Goal: Information Seeking & Learning: Learn about a topic

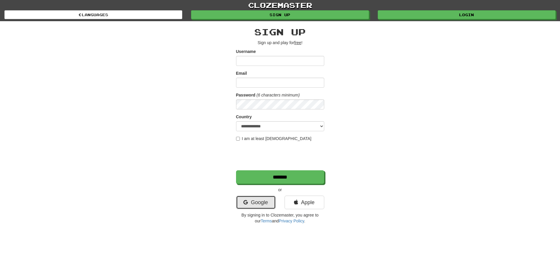
click at [256, 205] on link "Google" at bounding box center [256, 202] width 40 height 14
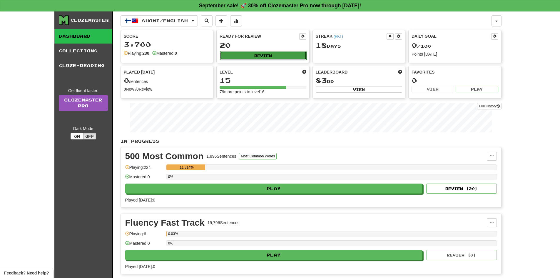
click at [254, 55] on button "Review" at bounding box center [263, 55] width 87 height 9
select select "**"
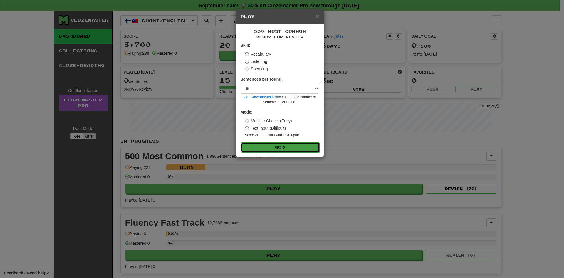
click at [276, 148] on button "Go" at bounding box center [280, 147] width 79 height 10
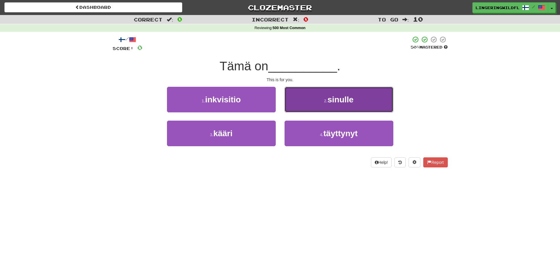
click at [322, 99] on button "2 . sinulle" at bounding box center [339, 100] width 109 height 26
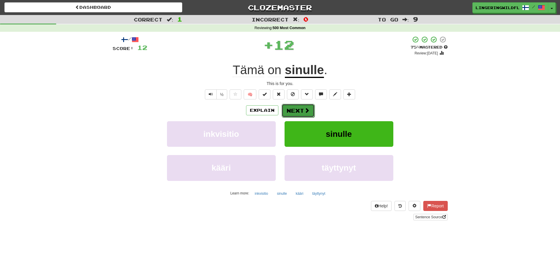
click at [298, 107] on button "Next" at bounding box center [298, 111] width 33 height 14
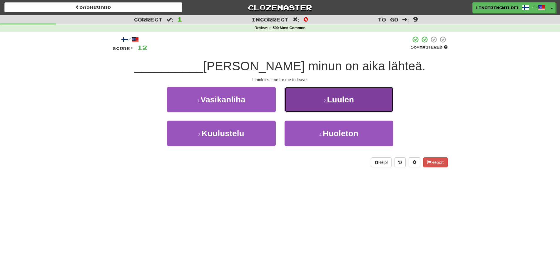
click at [349, 101] on span "Luulen" at bounding box center [340, 99] width 27 height 9
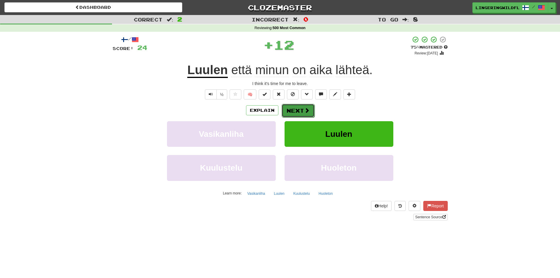
click at [289, 106] on button "Next" at bounding box center [298, 111] width 33 height 14
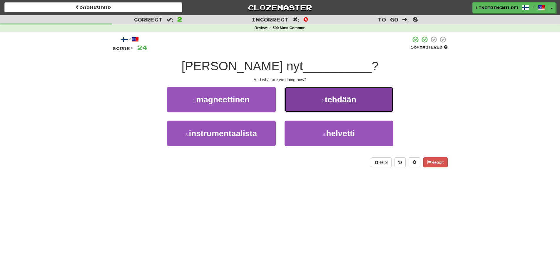
click at [310, 100] on button "2 . tehdään" at bounding box center [339, 100] width 109 height 26
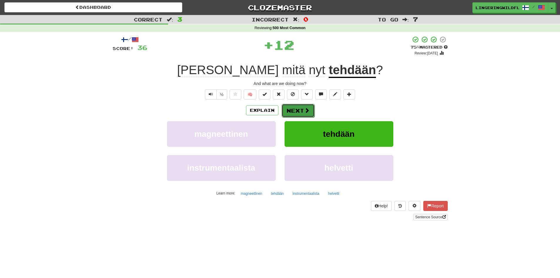
click at [309, 108] on button "Next" at bounding box center [298, 111] width 33 height 14
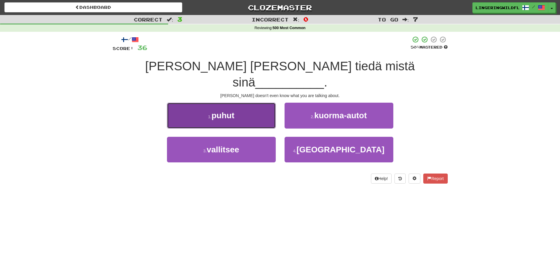
click at [252, 107] on button "1 . puhut" at bounding box center [221, 116] width 109 height 26
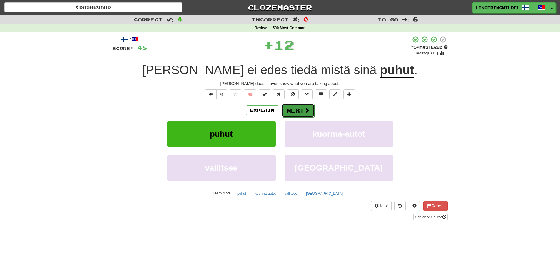
click at [296, 108] on button "Next" at bounding box center [298, 111] width 33 height 14
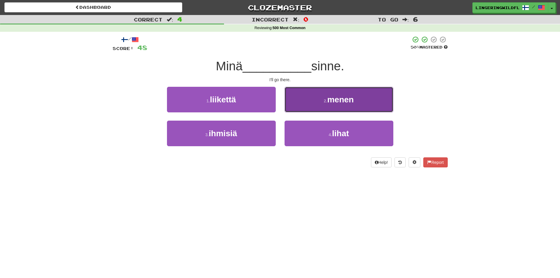
click at [321, 102] on button "2 . menen" at bounding box center [339, 100] width 109 height 26
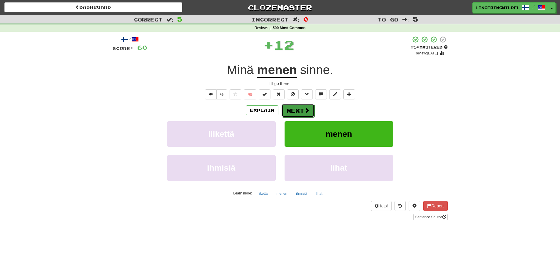
click at [305, 108] on span at bounding box center [306, 110] width 5 height 5
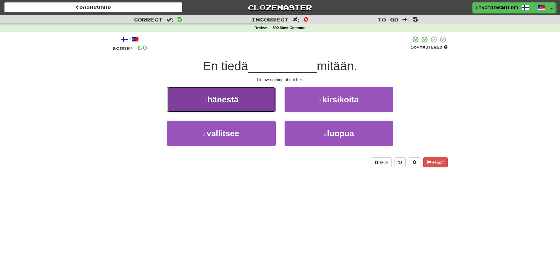
click at [253, 106] on button "1 . hänestä" at bounding box center [221, 100] width 109 height 26
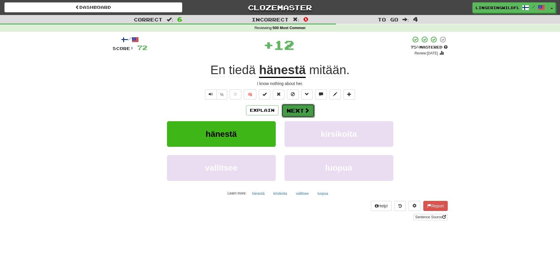
click at [299, 108] on button "Next" at bounding box center [298, 111] width 33 height 14
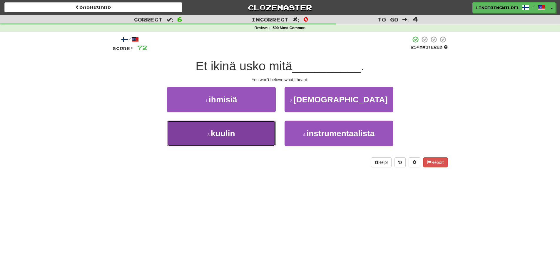
click at [243, 133] on button "3 . kuulin" at bounding box center [221, 134] width 109 height 26
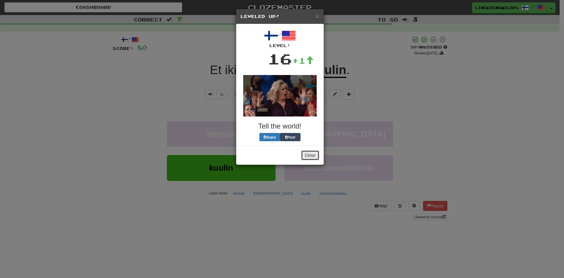
click at [311, 157] on button "Close" at bounding box center [310, 155] width 18 height 10
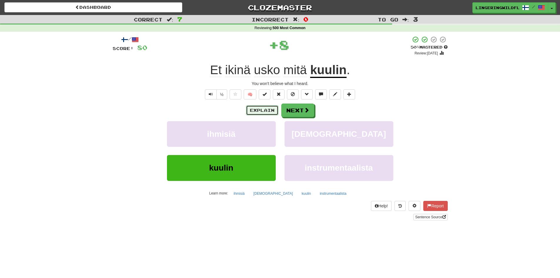
click at [264, 110] on button "Explain" at bounding box center [262, 110] width 32 height 10
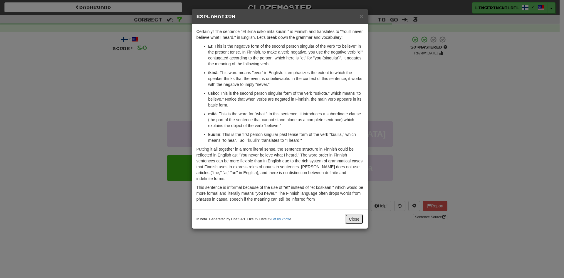
click at [355, 217] on button "Close" at bounding box center [354, 219] width 18 height 10
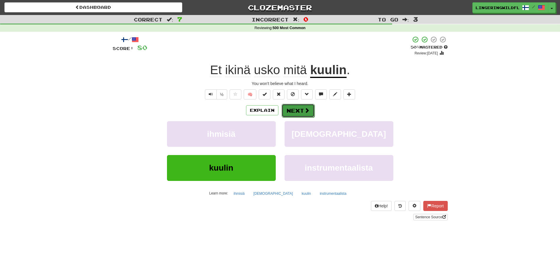
click at [304, 109] on span at bounding box center [306, 110] width 5 height 5
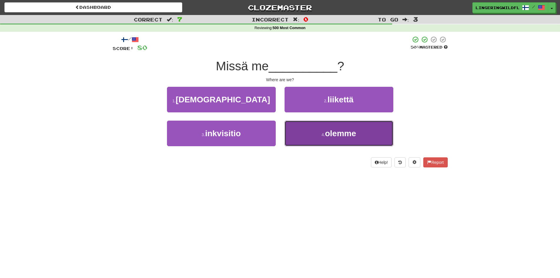
click at [324, 132] on small "4 ." at bounding box center [324, 134] width 4 height 5
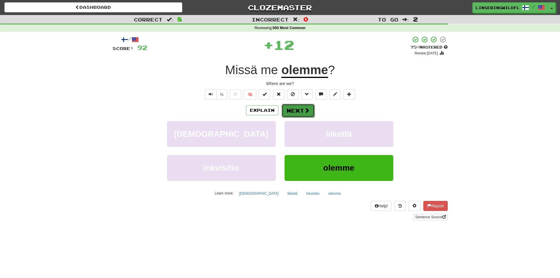
click at [302, 111] on button "Next" at bounding box center [298, 111] width 33 height 14
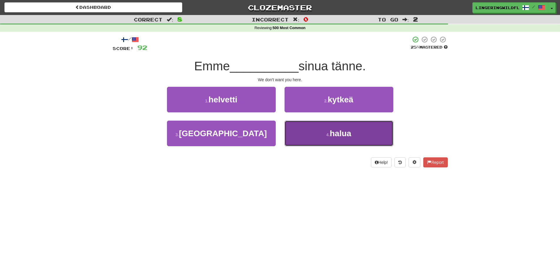
click at [334, 138] on button "4 . halua" at bounding box center [339, 134] width 109 height 26
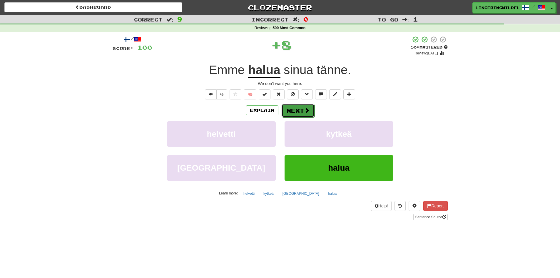
click at [303, 110] on button "Next" at bounding box center [298, 111] width 33 height 14
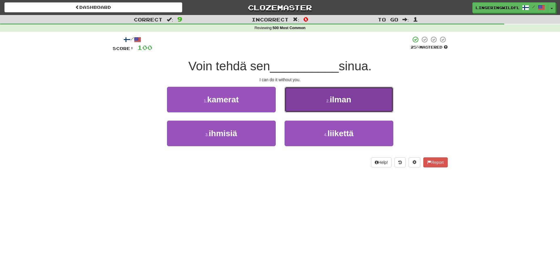
click at [332, 100] on span "ilman" at bounding box center [340, 99] width 21 height 9
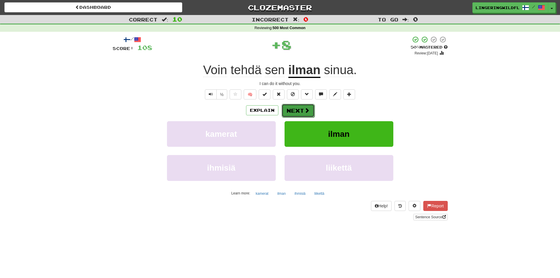
click at [300, 109] on button "Next" at bounding box center [298, 111] width 33 height 14
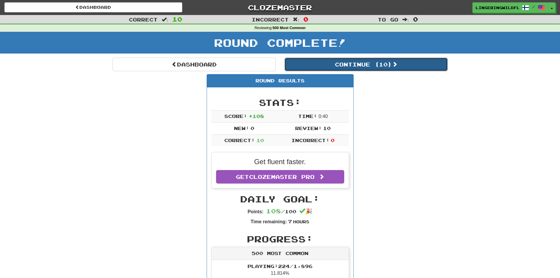
click at [348, 65] on button "Continue ( 10 )" at bounding box center [366, 65] width 163 height 14
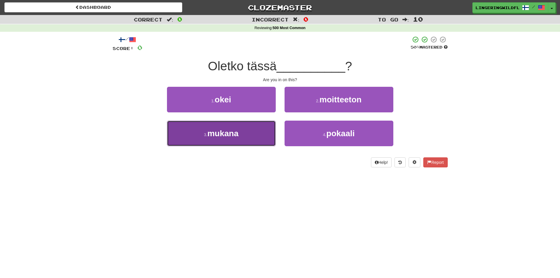
click at [243, 135] on button "3 . mukana" at bounding box center [221, 134] width 109 height 26
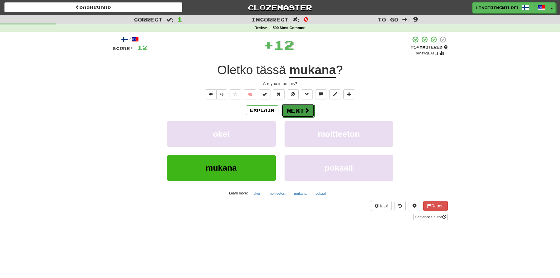
click at [294, 114] on button "Next" at bounding box center [298, 111] width 33 height 14
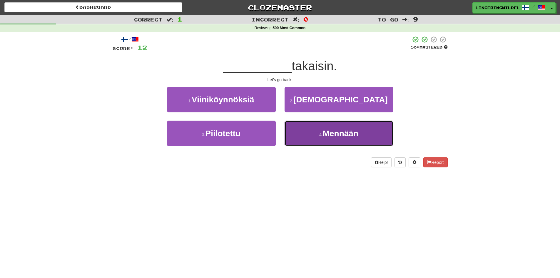
click at [342, 138] on button "4 . Mennään" at bounding box center [339, 134] width 109 height 26
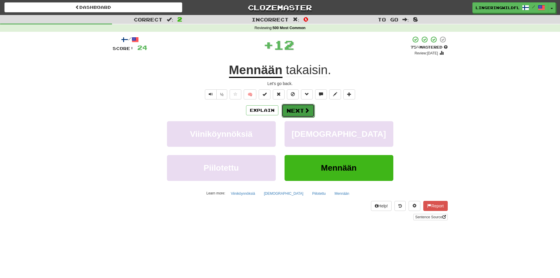
click at [297, 110] on button "Next" at bounding box center [298, 111] width 33 height 14
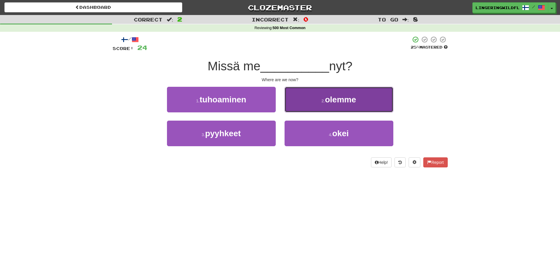
click at [341, 104] on button "2 . olemme" at bounding box center [339, 100] width 109 height 26
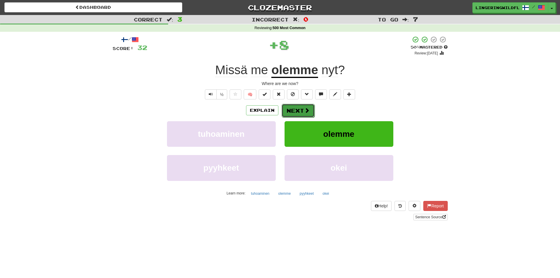
click at [303, 110] on button "Next" at bounding box center [298, 111] width 33 height 14
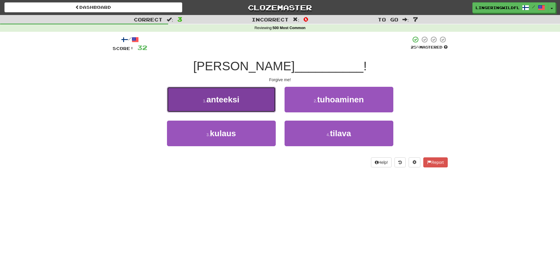
click at [255, 100] on button "1 . anteeksi" at bounding box center [221, 100] width 109 height 26
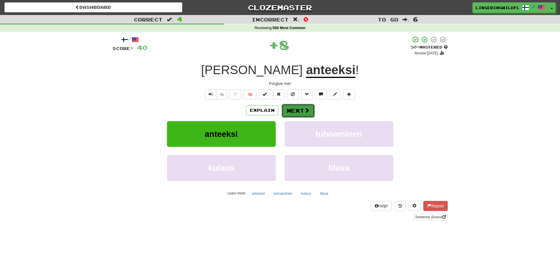
click at [307, 109] on span at bounding box center [306, 110] width 5 height 5
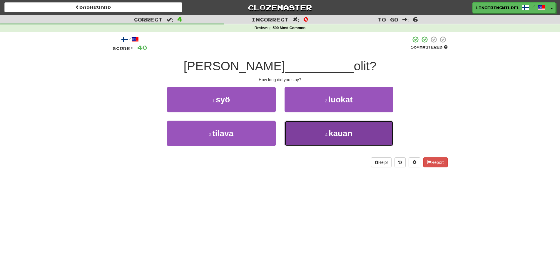
click at [339, 135] on span "kauan" at bounding box center [341, 133] width 24 height 9
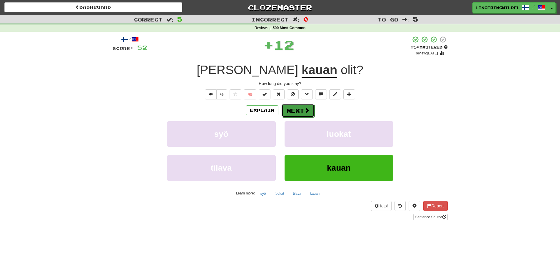
click at [302, 113] on button "Next" at bounding box center [298, 111] width 33 height 14
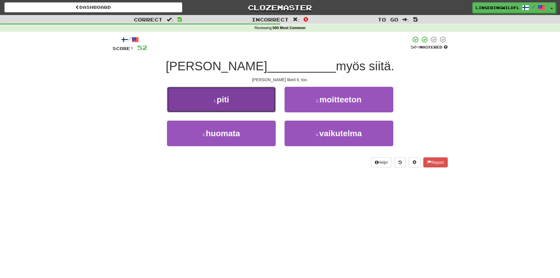
click at [257, 106] on button "1 . piti" at bounding box center [221, 100] width 109 height 26
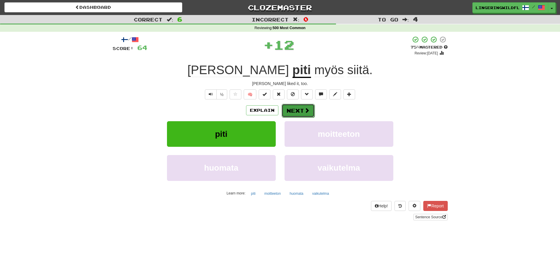
click at [304, 111] on span at bounding box center [306, 110] width 5 height 5
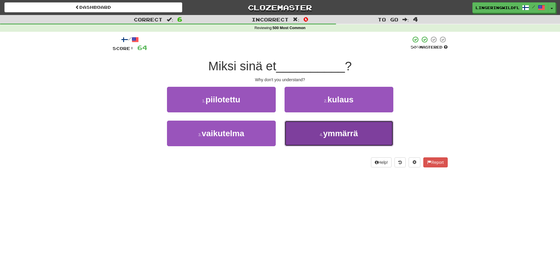
click at [324, 131] on span "ymmärrä" at bounding box center [340, 133] width 35 height 9
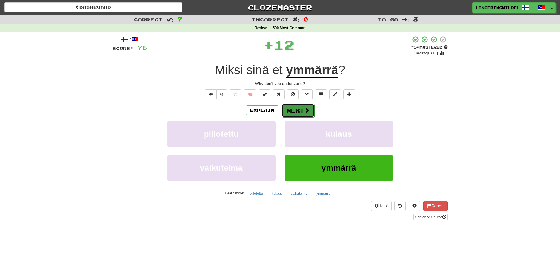
click at [301, 115] on button "Next" at bounding box center [298, 111] width 33 height 14
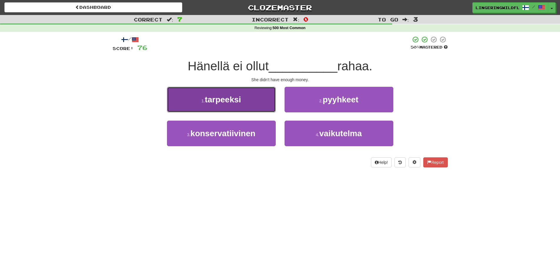
click at [250, 107] on button "1 . tarpeeksi" at bounding box center [221, 100] width 109 height 26
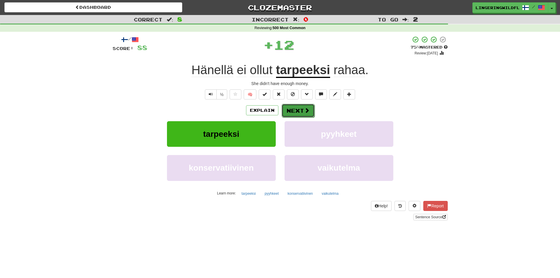
click at [289, 108] on button "Next" at bounding box center [298, 111] width 33 height 14
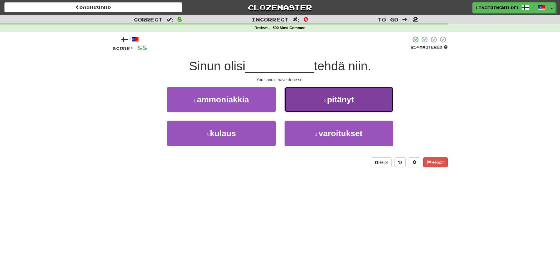
click at [336, 104] on button "2 . pitänyt" at bounding box center [339, 100] width 109 height 26
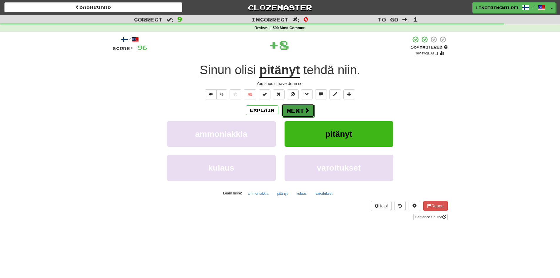
click at [291, 108] on button "Next" at bounding box center [298, 111] width 33 height 14
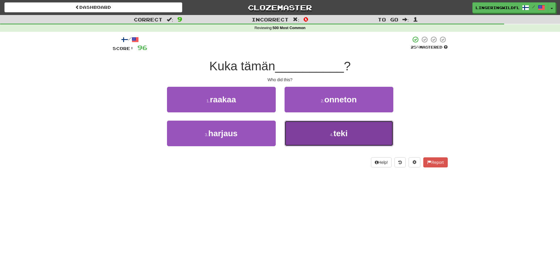
click at [304, 133] on button "4 . teki" at bounding box center [339, 134] width 109 height 26
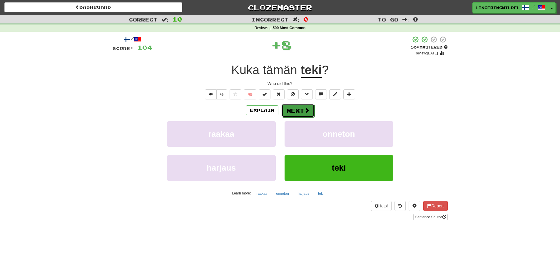
click at [299, 108] on button "Next" at bounding box center [298, 111] width 33 height 14
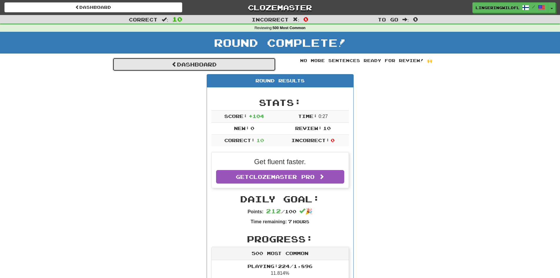
click at [242, 63] on link "Dashboard" at bounding box center [194, 65] width 163 height 14
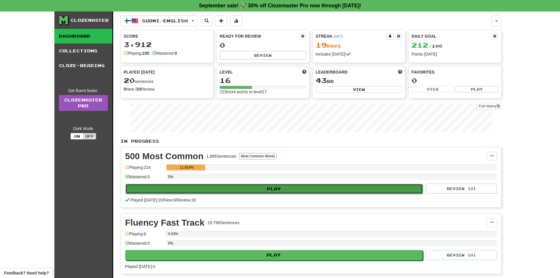
click at [300, 190] on button "Play" at bounding box center [273, 189] width 297 height 10
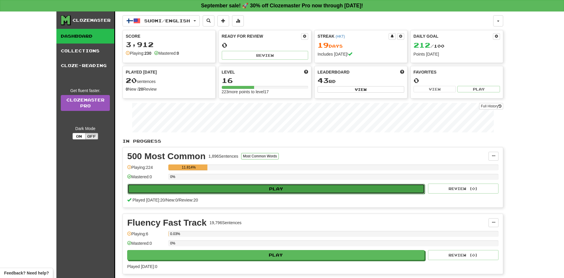
select select "**"
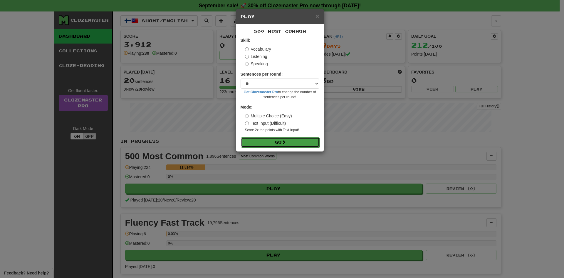
click at [263, 139] on button "Go" at bounding box center [280, 142] width 79 height 10
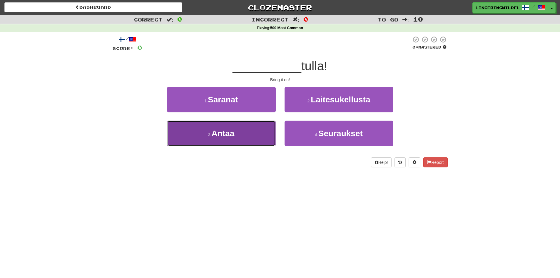
click at [257, 133] on button "3 . Antaa" at bounding box center [221, 134] width 109 height 26
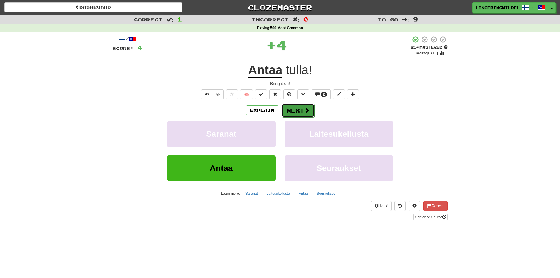
click at [297, 108] on button "Next" at bounding box center [298, 111] width 33 height 14
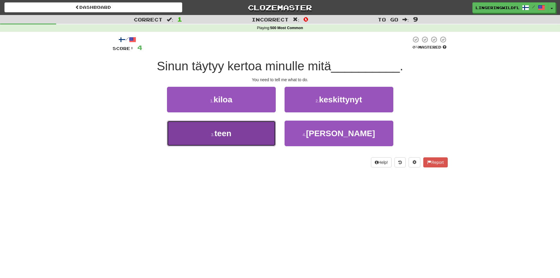
click at [255, 135] on button "3 . teen" at bounding box center [221, 134] width 109 height 26
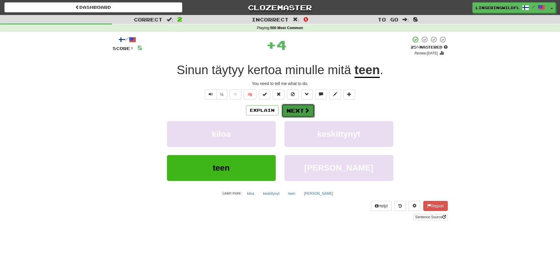
click at [306, 111] on span at bounding box center [306, 110] width 5 height 5
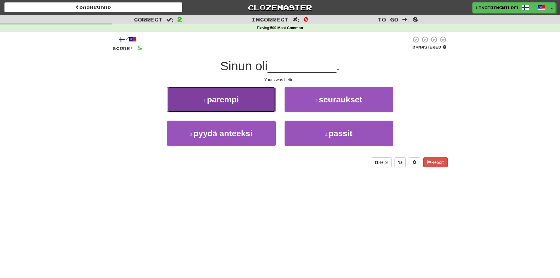
click at [265, 108] on button "1 . parempi" at bounding box center [221, 100] width 109 height 26
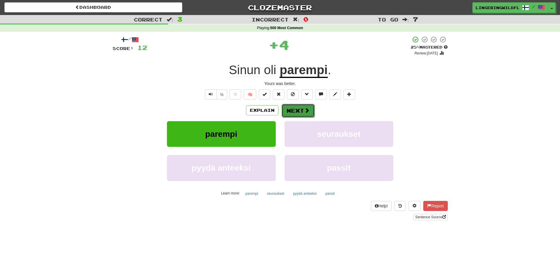
click at [299, 108] on button "Next" at bounding box center [298, 111] width 33 height 14
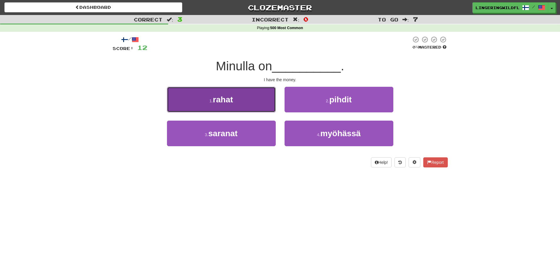
click at [253, 102] on button "1 . rahat" at bounding box center [221, 100] width 109 height 26
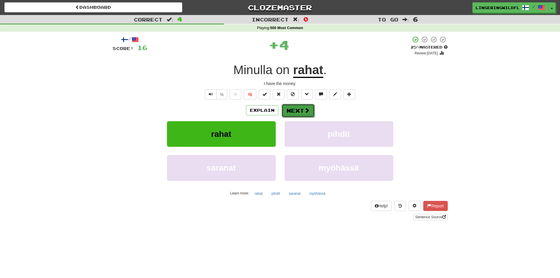
click at [296, 107] on button "Next" at bounding box center [298, 111] width 33 height 14
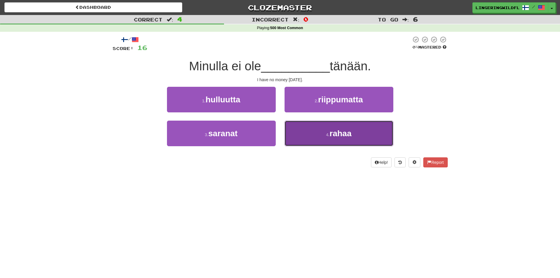
click at [323, 135] on button "4 . rahaa" at bounding box center [339, 134] width 109 height 26
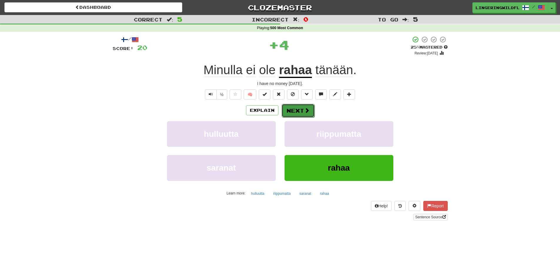
click at [296, 109] on button "Next" at bounding box center [298, 111] width 33 height 14
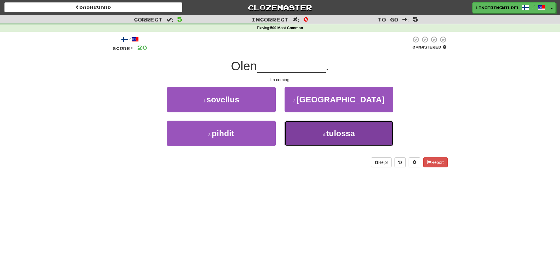
click at [341, 140] on button "4 . tulossa" at bounding box center [339, 134] width 109 height 26
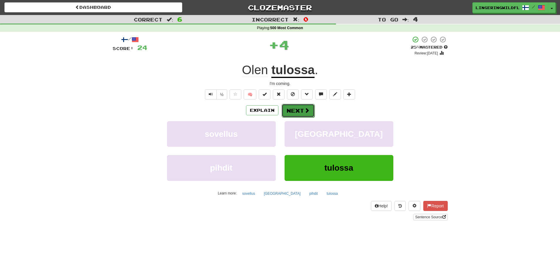
click at [302, 110] on button "Next" at bounding box center [298, 111] width 33 height 14
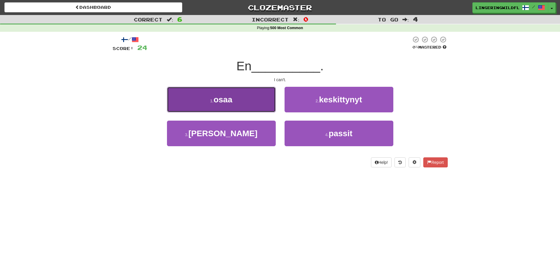
click at [251, 102] on button "1 . osaa" at bounding box center [221, 100] width 109 height 26
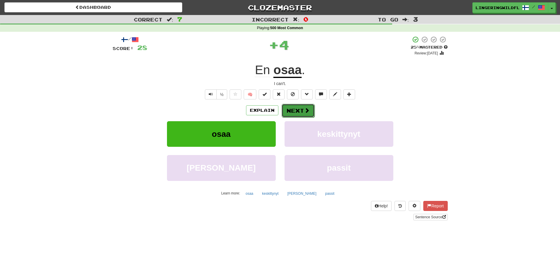
click at [302, 109] on button "Next" at bounding box center [298, 111] width 33 height 14
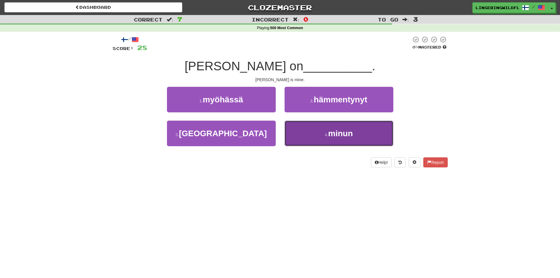
click at [308, 136] on button "4 . minun" at bounding box center [339, 134] width 109 height 26
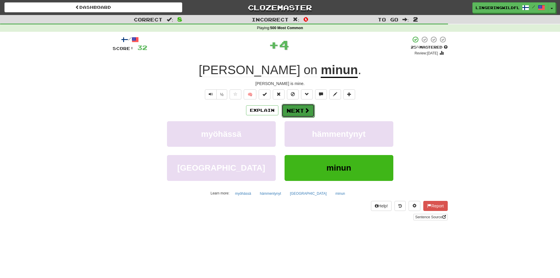
click at [299, 110] on button "Next" at bounding box center [298, 111] width 33 height 14
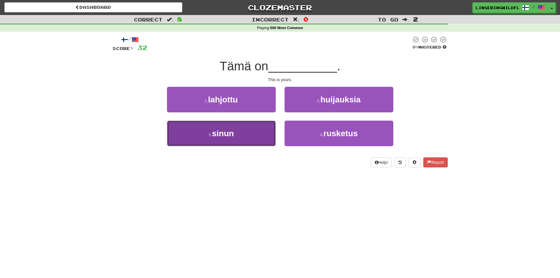
click at [247, 132] on button "3 . sinun" at bounding box center [221, 134] width 109 height 26
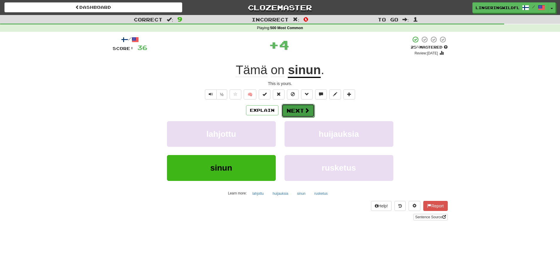
click at [307, 110] on span at bounding box center [306, 110] width 5 height 5
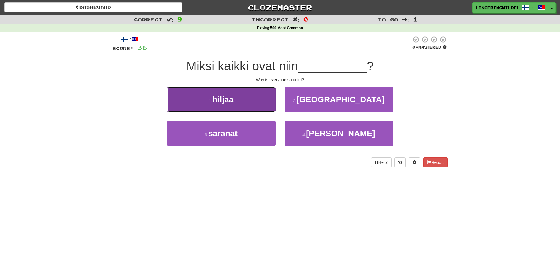
click at [233, 102] on span "hiljaa" at bounding box center [222, 99] width 21 height 9
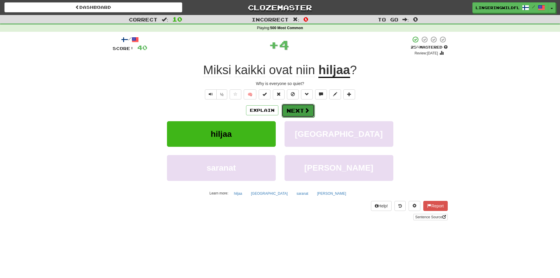
click at [297, 109] on button "Next" at bounding box center [298, 111] width 33 height 14
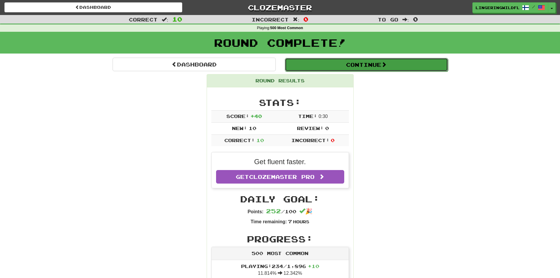
click at [330, 67] on button "Continue" at bounding box center [366, 65] width 163 height 14
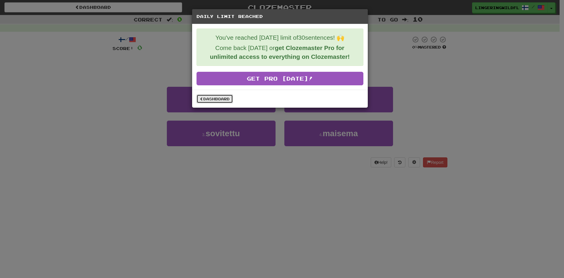
click at [222, 98] on link "Dashboard" at bounding box center [215, 98] width 36 height 9
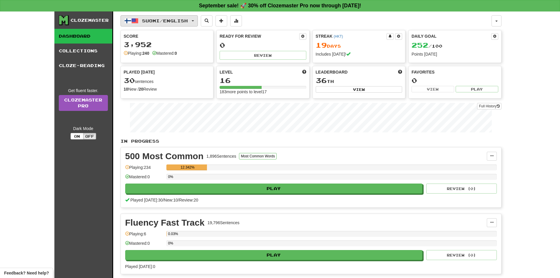
click at [162, 19] on span "Suomi / English" at bounding box center [165, 20] width 46 height 5
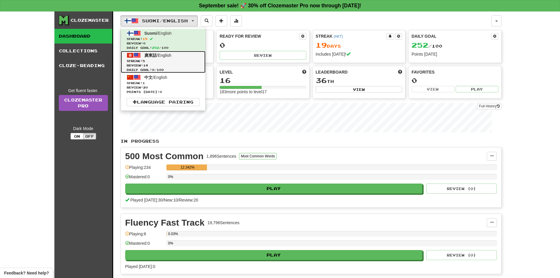
click at [152, 65] on span "Review: 14" at bounding box center [163, 65] width 73 height 4
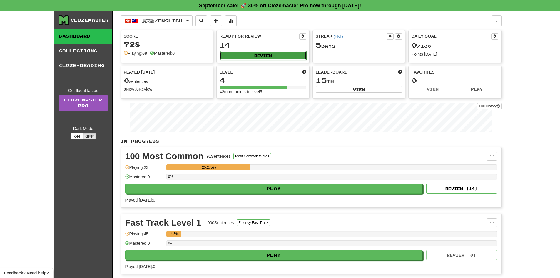
click at [249, 53] on button "Review" at bounding box center [263, 55] width 87 height 9
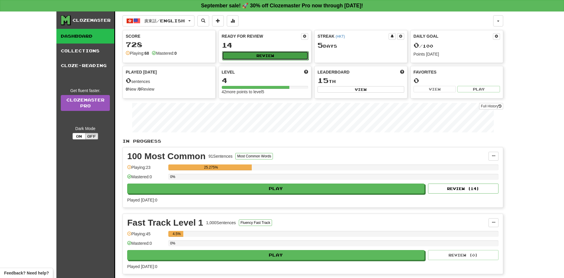
select select "**"
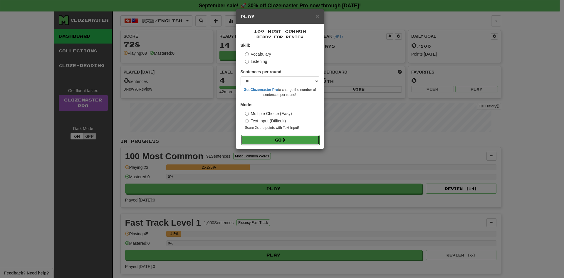
click at [272, 140] on button "Go" at bounding box center [280, 140] width 79 height 10
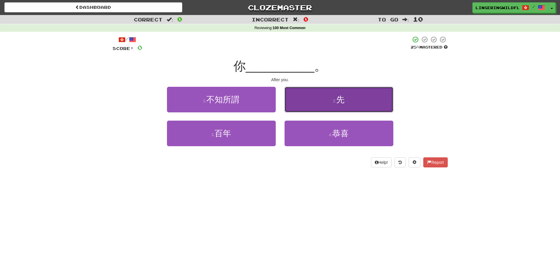
click at [341, 102] on span "先" at bounding box center [340, 99] width 8 height 9
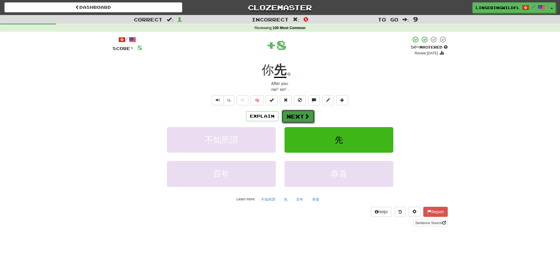
click at [296, 118] on button "Next" at bounding box center [298, 117] width 33 height 14
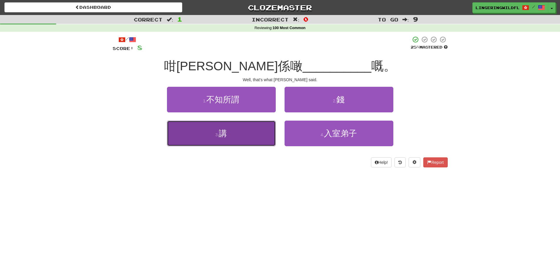
click at [233, 138] on button "3 . 講" at bounding box center [221, 134] width 109 height 26
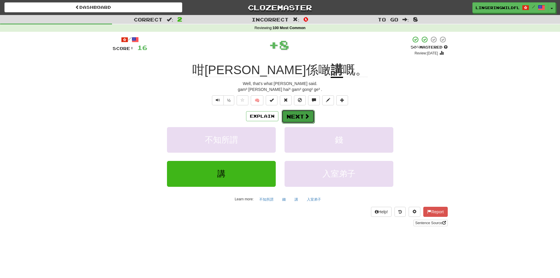
click at [293, 117] on button "Next" at bounding box center [298, 117] width 33 height 14
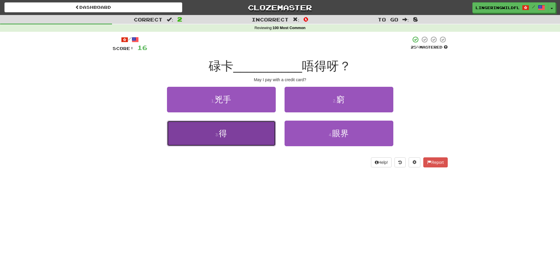
click at [232, 135] on button "3 . 得" at bounding box center [221, 134] width 109 height 26
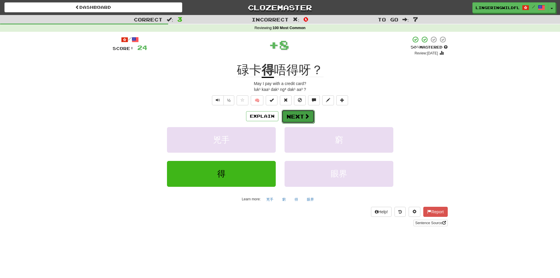
click at [300, 115] on button "Next" at bounding box center [298, 117] width 33 height 14
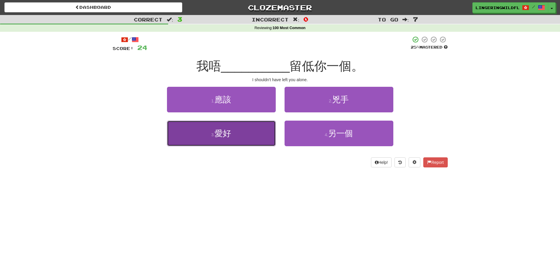
click at [249, 135] on button "3 . 愛好" at bounding box center [221, 134] width 109 height 26
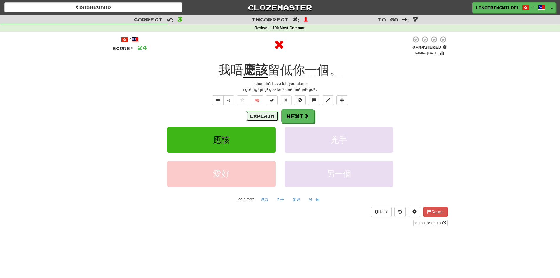
click at [268, 115] on button "Explain" at bounding box center [262, 116] width 32 height 10
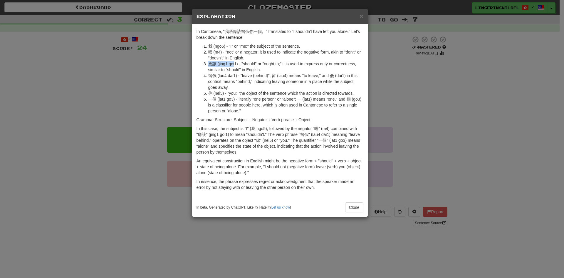
drag, startPoint x: 209, startPoint y: 65, endPoint x: 235, endPoint y: 65, distance: 26.2
click at [235, 65] on li "應該 (jing1 goi1) - "should" or "ought to;" it is used to express duty or correct…" at bounding box center [285, 67] width 155 height 12
click at [236, 63] on li "應該 (jing1 goi1) - "should" or "ought to;" it is used to express duty or correct…" at bounding box center [285, 67] width 155 height 12
drag, startPoint x: 236, startPoint y: 63, endPoint x: 209, endPoint y: 64, distance: 27.3
click at [209, 64] on li "應該 (jing1 goi1) - "should" or "ought to;" it is used to express duty or correct…" at bounding box center [285, 67] width 155 height 12
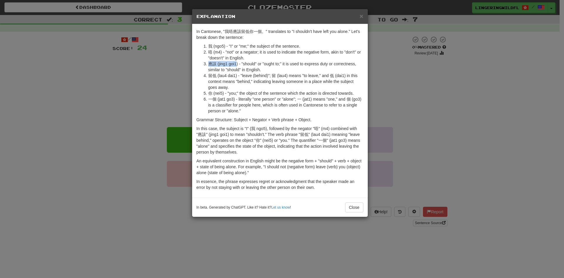
copy li "應該 (jing1 goi1"
click at [348, 240] on div "× Explanation In Cantonese, "我唔應該留低你一個。" translates to "I shouldn't have left y…" at bounding box center [282, 139] width 564 height 278
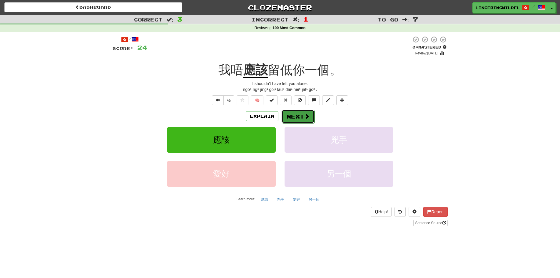
click at [299, 115] on button "Next" at bounding box center [298, 117] width 33 height 14
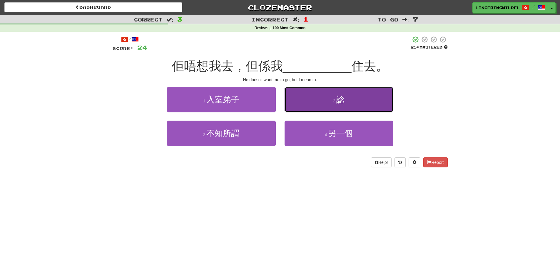
click at [340, 99] on span "諗" at bounding box center [340, 99] width 8 height 9
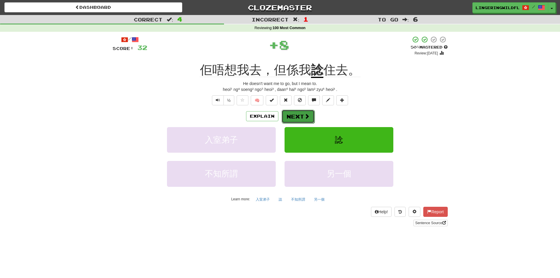
click at [305, 118] on span at bounding box center [306, 115] width 5 height 5
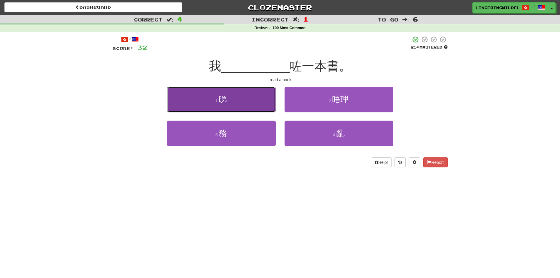
click at [250, 98] on button "1 . 睇" at bounding box center [221, 100] width 109 height 26
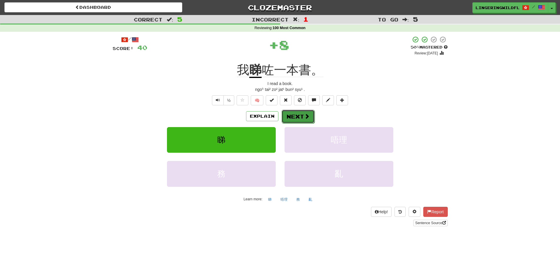
click at [298, 116] on button "Next" at bounding box center [298, 117] width 33 height 14
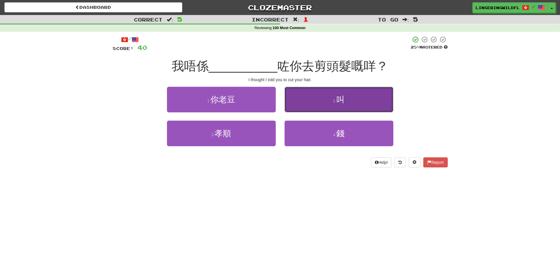
click at [334, 97] on button "2 . 叫" at bounding box center [339, 100] width 109 height 26
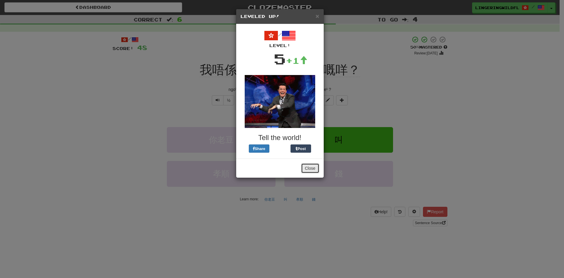
click at [308, 166] on button "Close" at bounding box center [310, 168] width 18 height 10
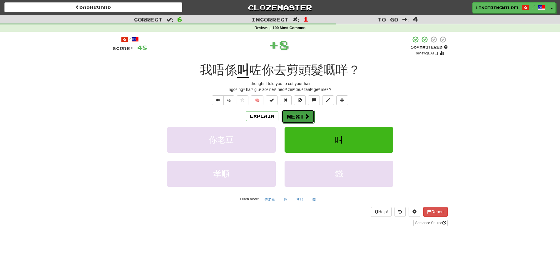
click at [306, 116] on span at bounding box center [306, 115] width 5 height 5
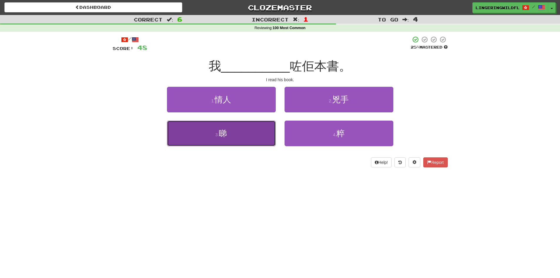
click at [233, 136] on button "3 . 睇" at bounding box center [221, 134] width 109 height 26
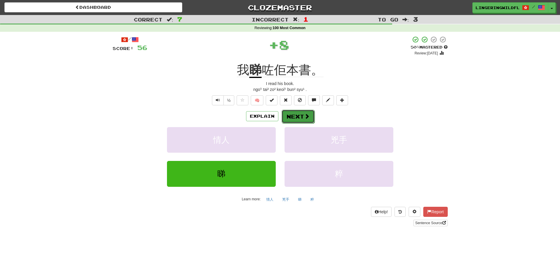
click at [297, 112] on button "Next" at bounding box center [298, 117] width 33 height 14
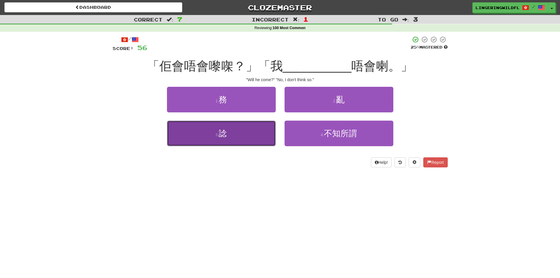
click at [253, 144] on button "3 . 諗" at bounding box center [221, 134] width 109 height 26
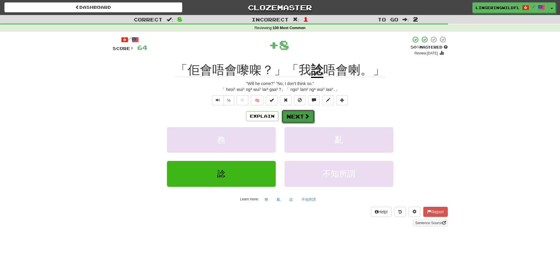
click at [294, 112] on button "Next" at bounding box center [298, 117] width 33 height 14
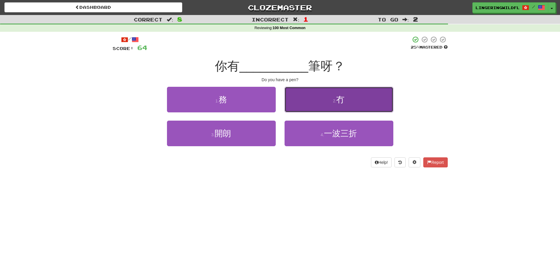
click at [330, 101] on button "2 . 冇" at bounding box center [339, 100] width 109 height 26
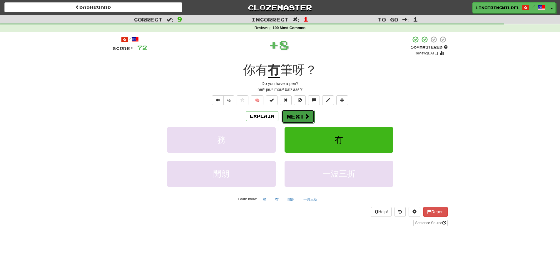
click at [301, 115] on button "Next" at bounding box center [298, 117] width 33 height 14
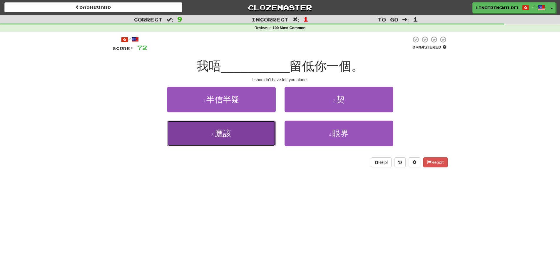
click at [255, 135] on button "3 . 應該" at bounding box center [221, 134] width 109 height 26
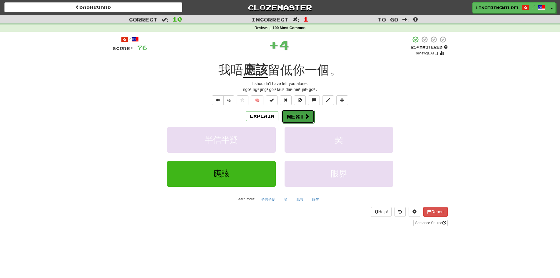
click at [293, 115] on button "Next" at bounding box center [298, 117] width 33 height 14
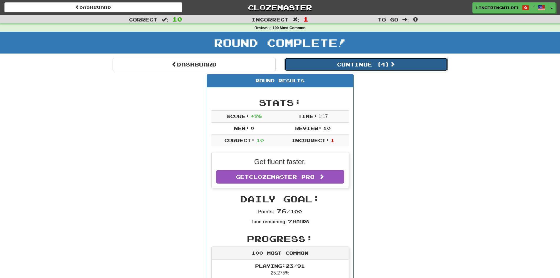
click at [357, 66] on button "Continue ( 4 )" at bounding box center [366, 65] width 163 height 14
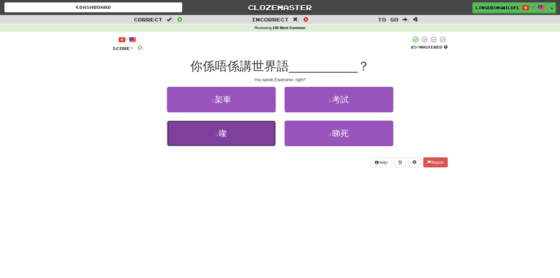
click at [248, 140] on button "3 . 㗎" at bounding box center [221, 134] width 109 height 26
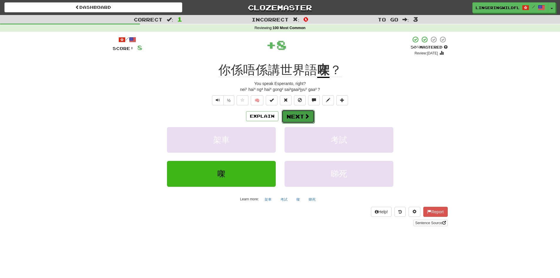
click at [302, 115] on button "Next" at bounding box center [298, 117] width 33 height 14
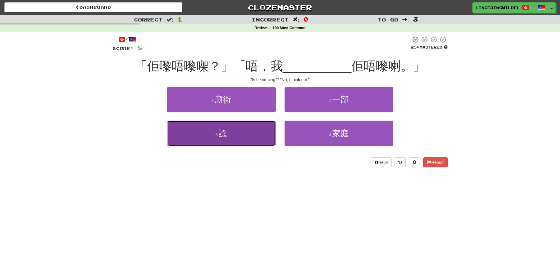
click at [251, 140] on button "3 . 諗" at bounding box center [221, 134] width 109 height 26
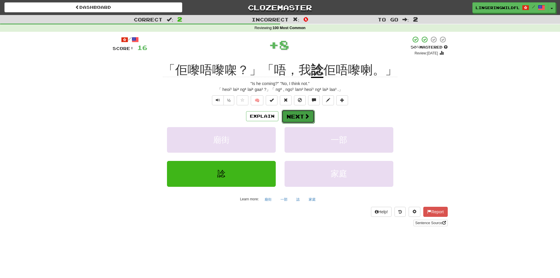
click at [296, 113] on button "Next" at bounding box center [298, 117] width 33 height 14
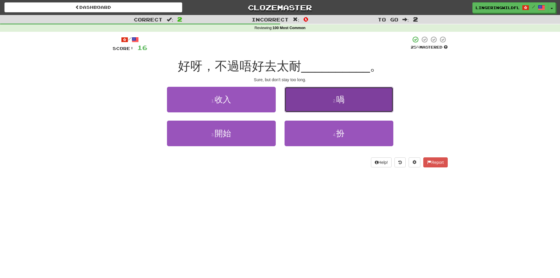
click at [337, 99] on span "喎" at bounding box center [340, 99] width 8 height 9
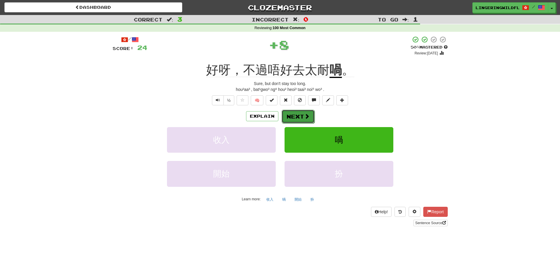
click at [299, 116] on button "Next" at bounding box center [298, 117] width 33 height 14
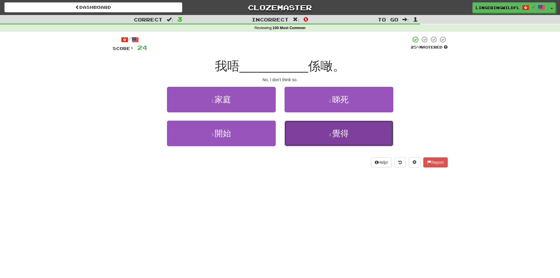
click at [333, 137] on span "覺得" at bounding box center [340, 133] width 16 height 9
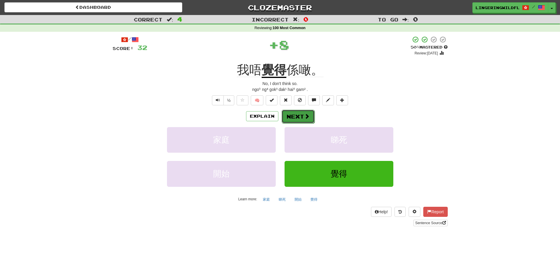
click at [299, 117] on button "Next" at bounding box center [298, 117] width 33 height 14
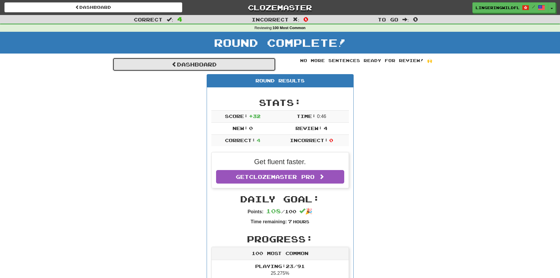
click at [228, 62] on link "Dashboard" at bounding box center [194, 65] width 163 height 14
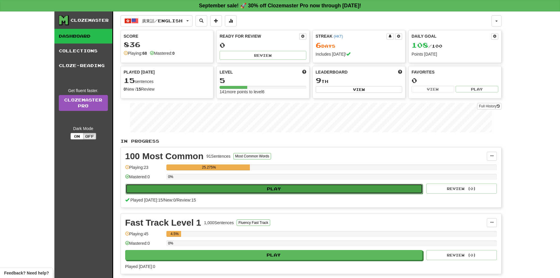
click at [261, 191] on button "Play" at bounding box center [273, 189] width 297 height 10
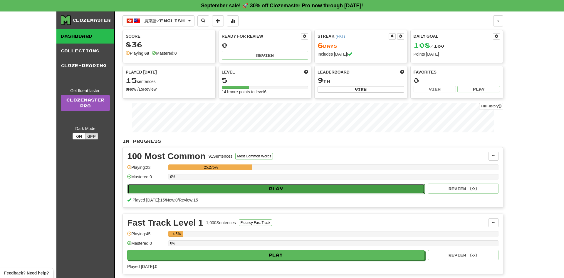
select select "**"
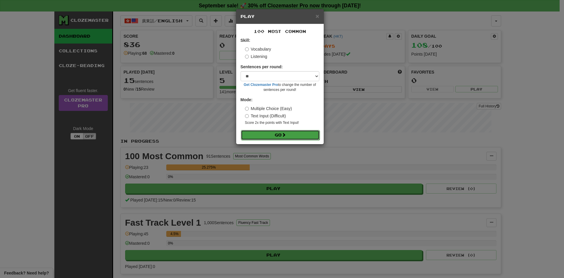
click at [269, 130] on button "Go" at bounding box center [280, 135] width 79 height 10
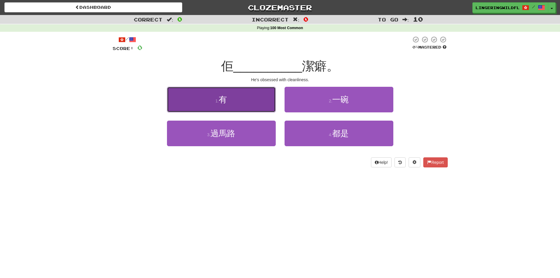
click at [254, 101] on button "1 . 有" at bounding box center [221, 100] width 109 height 26
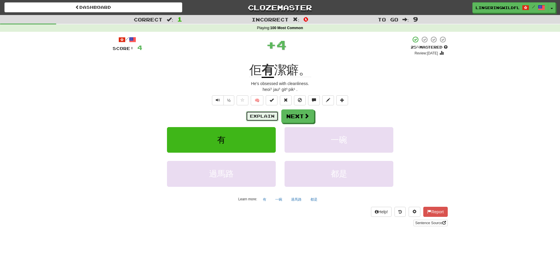
click at [265, 116] on button "Explain" at bounding box center [262, 116] width 32 height 10
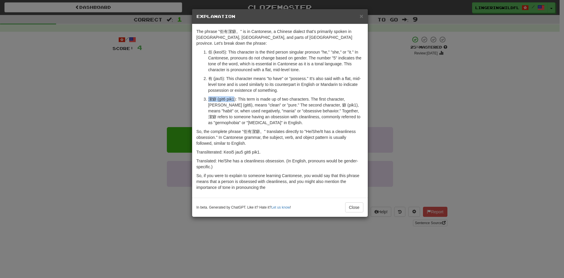
drag, startPoint x: 208, startPoint y: 92, endPoint x: 234, endPoint y: 93, distance: 26.5
click at [234, 96] on li "潔癖 (git6 pik1): This term is made up of two characters. The first character, 潔 …" at bounding box center [285, 110] width 155 height 29
copy p "潔癖 (git6 pik1"
click at [350, 203] on button "Close" at bounding box center [354, 207] width 18 height 10
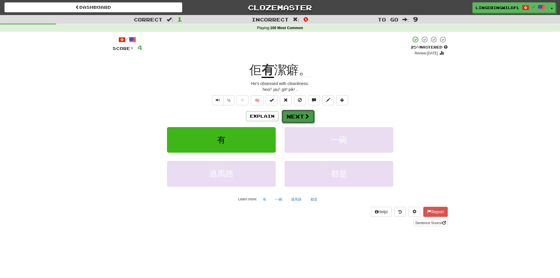
click at [293, 118] on button "Next" at bounding box center [298, 117] width 33 height 14
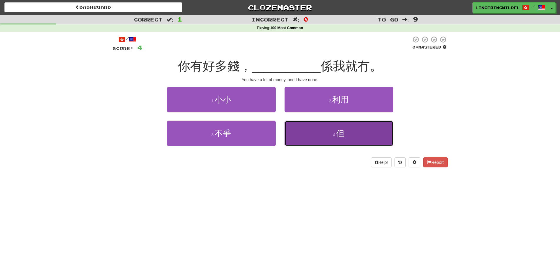
click at [326, 136] on button "4 . 但" at bounding box center [339, 134] width 109 height 26
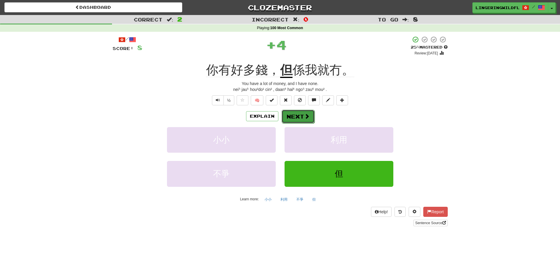
click at [298, 116] on button "Next" at bounding box center [298, 117] width 33 height 14
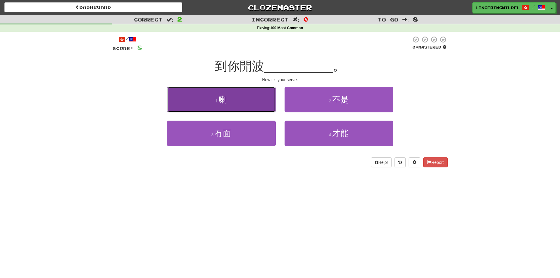
click at [230, 102] on button "1 . 喇" at bounding box center [221, 100] width 109 height 26
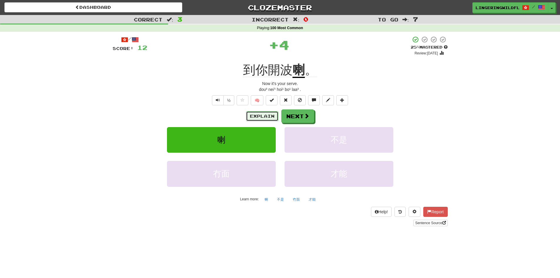
click at [268, 115] on button "Explain" at bounding box center [262, 116] width 32 height 10
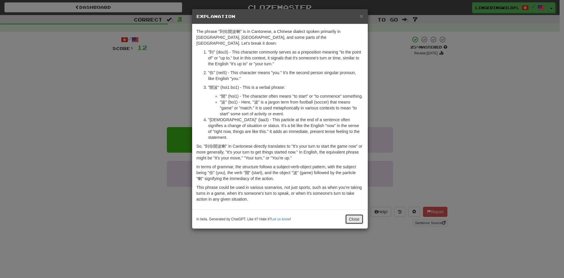
click at [354, 214] on button "Close" at bounding box center [354, 219] width 18 height 10
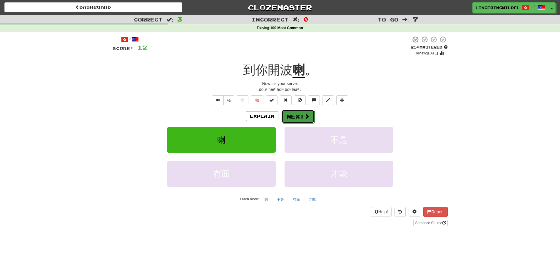
click at [296, 121] on button "Next" at bounding box center [298, 117] width 33 height 14
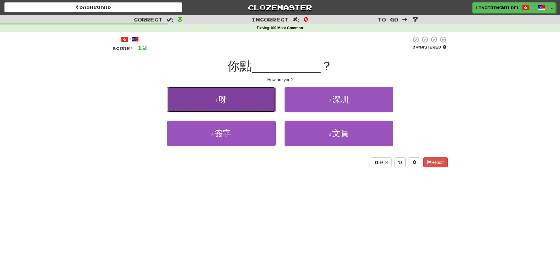
click at [225, 103] on span "呀" at bounding box center [223, 99] width 8 height 9
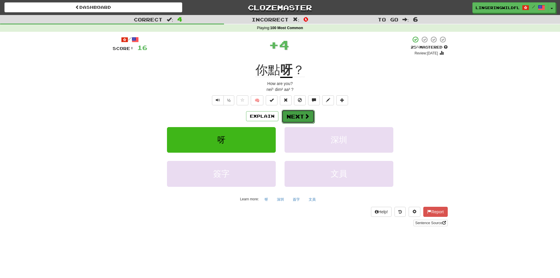
click at [293, 115] on button "Next" at bounding box center [298, 117] width 33 height 14
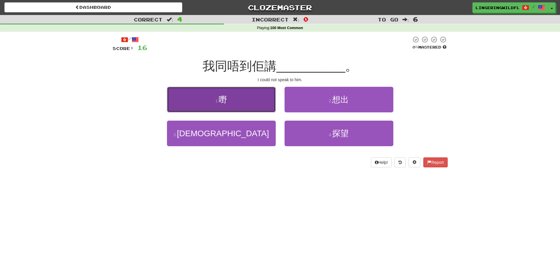
click at [255, 104] on button "1 . 嘢" at bounding box center [221, 100] width 109 height 26
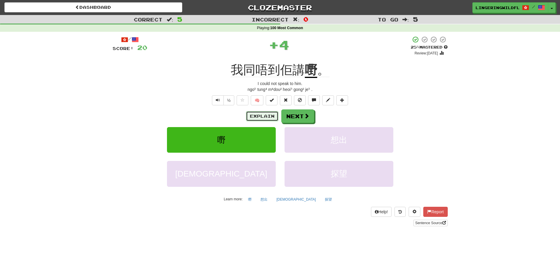
click at [262, 116] on button "Explain" at bounding box center [262, 116] width 32 height 10
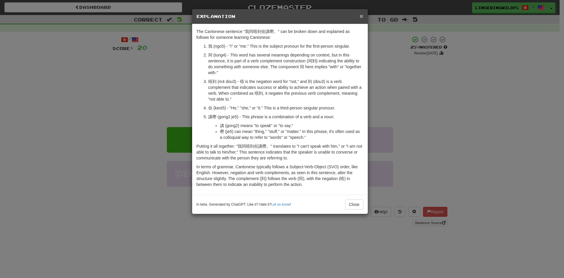
click at [360, 15] on span "×" at bounding box center [362, 16] width 4 height 7
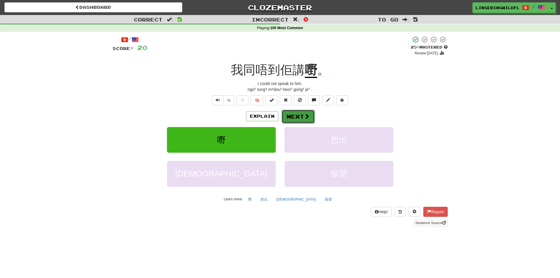
click at [295, 119] on button "Next" at bounding box center [298, 117] width 33 height 14
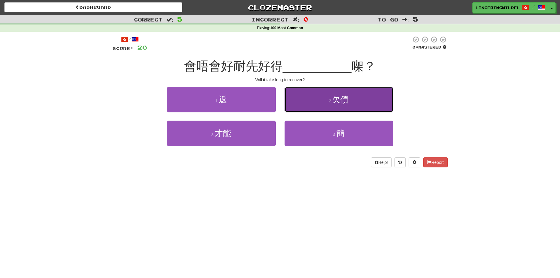
click at [317, 92] on button "2 . 欠債" at bounding box center [339, 100] width 109 height 26
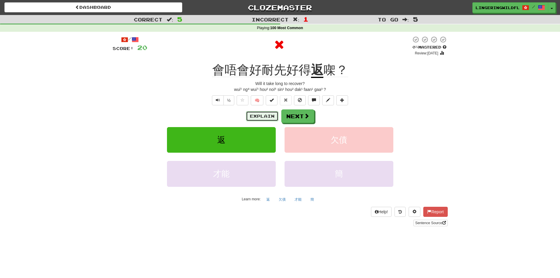
click at [263, 114] on button "Explain" at bounding box center [262, 116] width 32 height 10
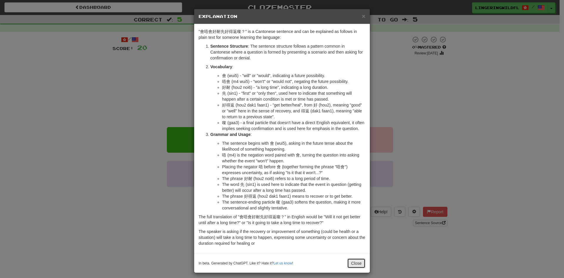
click at [351, 263] on button "Close" at bounding box center [356, 263] width 18 height 10
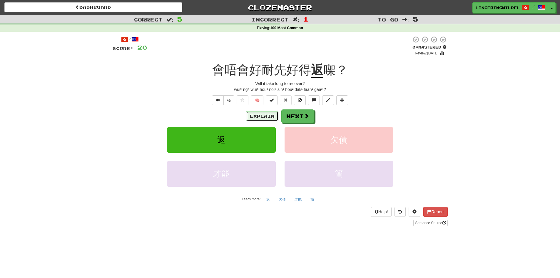
click at [259, 116] on button "Explain" at bounding box center [262, 116] width 32 height 10
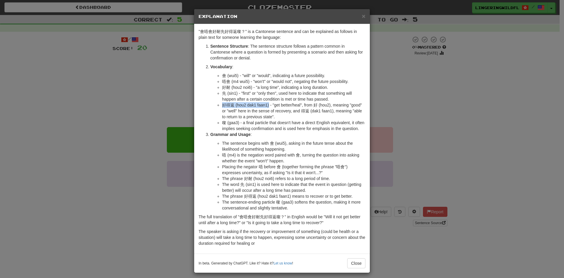
drag, startPoint x: 221, startPoint y: 104, endPoint x: 267, endPoint y: 106, distance: 46.2
click at [267, 106] on li "好得返 (hou2 dak1 faan1) - "get better/heal", from 好 (hou2), meaning "good" or "we…" at bounding box center [293, 111] width 143 height 18
copy li "好得返 (hou2 dak1 faan1)"
click at [291, 48] on p "Sentence Structure : The sentence structure follows a pattern common in Cantone…" at bounding box center [287, 52] width 155 height 18
click at [352, 261] on button "Close" at bounding box center [356, 263] width 18 height 10
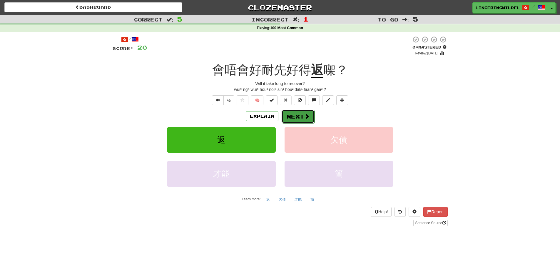
click at [295, 114] on button "Next" at bounding box center [298, 117] width 33 height 14
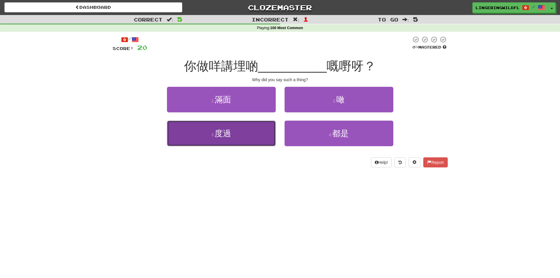
click at [237, 131] on button "3 . 度過" at bounding box center [221, 134] width 109 height 26
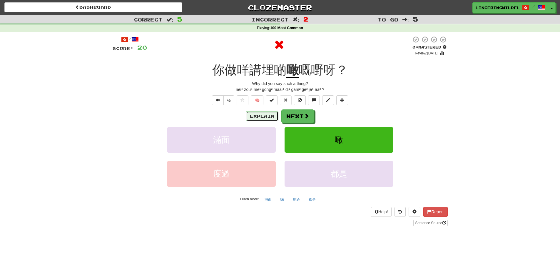
click at [264, 116] on button "Explain" at bounding box center [262, 116] width 32 height 10
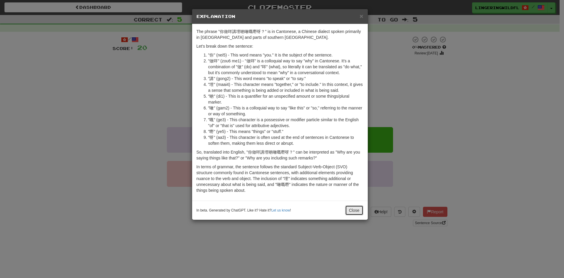
click at [352, 212] on button "Close" at bounding box center [354, 210] width 18 height 10
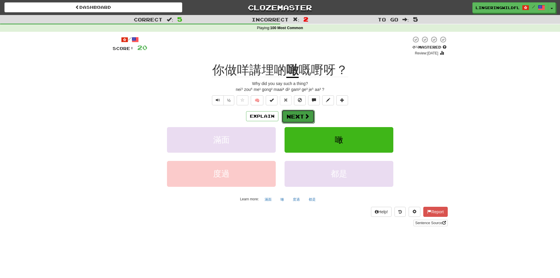
click at [289, 117] on button "Next" at bounding box center [298, 117] width 33 height 14
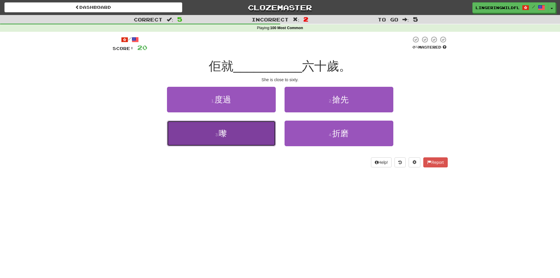
click at [250, 137] on button "3 . 嚟" at bounding box center [221, 134] width 109 height 26
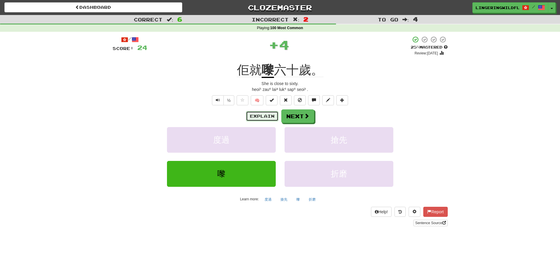
click at [263, 111] on button "Explain" at bounding box center [262, 116] width 32 height 10
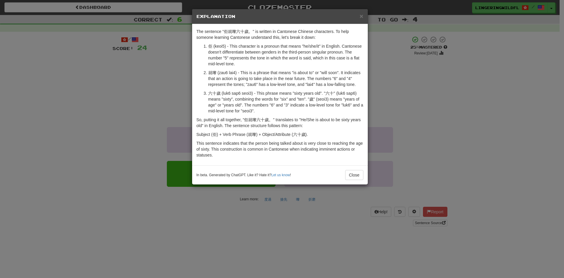
click at [243, 93] on p "六十歲 (luk6 sap6 seoi3) - This phrase means "sixty years old". "六十" (luk6 sap6) m…" at bounding box center [285, 102] width 155 height 24
drag, startPoint x: 309, startPoint y: 100, endPoint x: 328, endPoint y: 101, distance: 19.2
click at [328, 101] on p "六十歲 (luk6 sap6 seoi3) - This phrase means "sixty years old". "六十" (luk6 sap6) m…" at bounding box center [285, 102] width 155 height 24
click at [262, 106] on p "六十歲 (luk6 sap6 seoi3) - This phrase means "sixty years old". "六十" (luk6 sap6) m…" at bounding box center [285, 102] width 155 height 24
drag, startPoint x: 309, startPoint y: 99, endPoint x: 328, endPoint y: 101, distance: 18.6
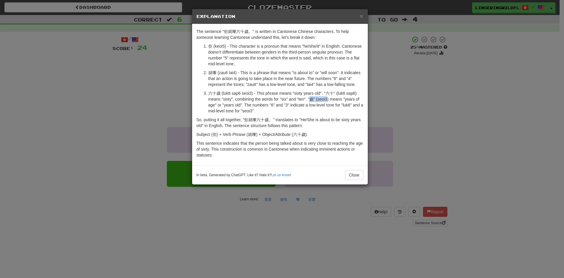
click at [328, 101] on p "六十歲 (luk6 sap6 seoi3) - This phrase means "sixty years old". "六十" (luk6 sap6) m…" at bounding box center [285, 102] width 155 height 24
copy p "歲" (seoi3"
click at [255, 47] on p "佢 (keoi5) - This character is a pronoun that means "he/she/it" in English. Cant…" at bounding box center [285, 55] width 155 height 24
click at [358, 174] on button "Close" at bounding box center [354, 175] width 18 height 10
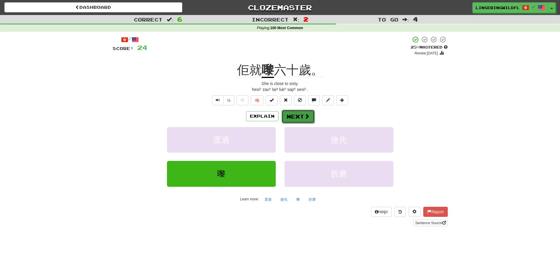
click at [300, 117] on button "Next" at bounding box center [298, 117] width 33 height 14
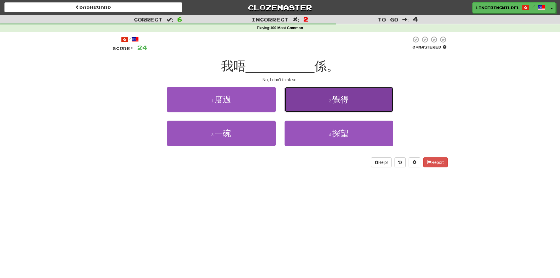
click at [325, 100] on button "2 . 覺得" at bounding box center [339, 100] width 109 height 26
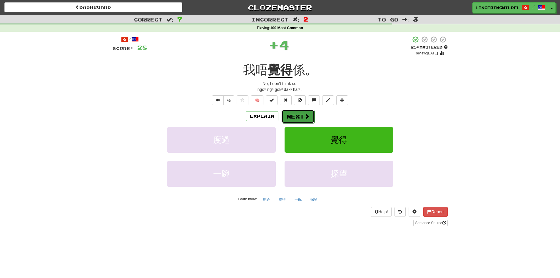
click at [290, 118] on button "Next" at bounding box center [298, 117] width 33 height 14
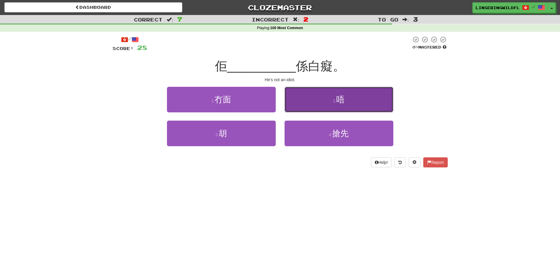
click at [329, 104] on button "2 . 唔" at bounding box center [339, 100] width 109 height 26
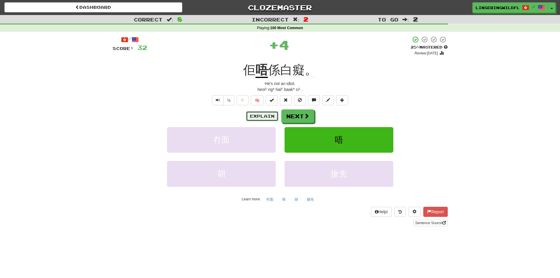
click at [266, 117] on button "Explain" at bounding box center [262, 116] width 32 height 10
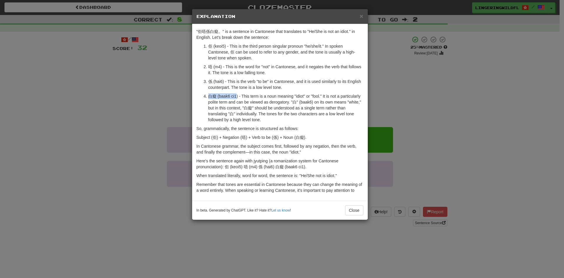
drag, startPoint x: 209, startPoint y: 95, endPoint x: 236, endPoint y: 98, distance: 27.2
click at [236, 98] on p "白癡 (baak6 ci1) - This term is a noun meaning "idiot" or "fool." It is not a par…" at bounding box center [285, 107] width 155 height 29
copy p "白癡 (baak6 ci1"
click at [293, 48] on p "佢 (keoi5) - This is the third person singular pronoun "he/she/it." In spoken Ca…" at bounding box center [285, 52] width 155 height 18
click at [351, 207] on button "Close" at bounding box center [354, 210] width 18 height 10
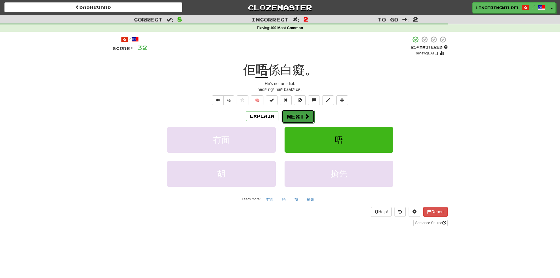
click at [304, 116] on span at bounding box center [306, 115] width 5 height 5
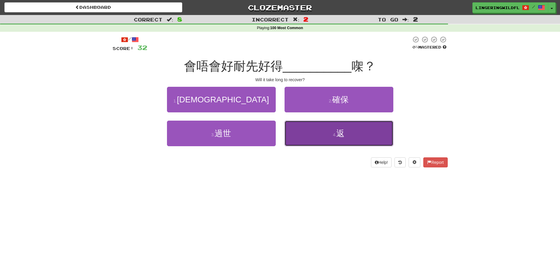
click at [339, 133] on span "返" at bounding box center [340, 133] width 8 height 9
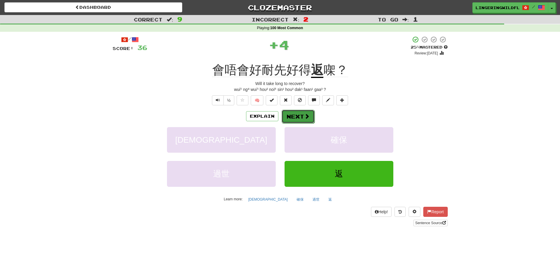
click at [299, 115] on button "Next" at bounding box center [298, 117] width 33 height 14
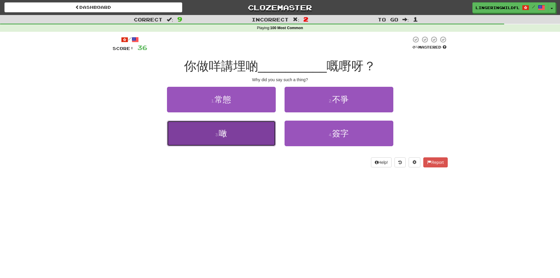
click at [253, 135] on button "3 . 噉" at bounding box center [221, 134] width 109 height 26
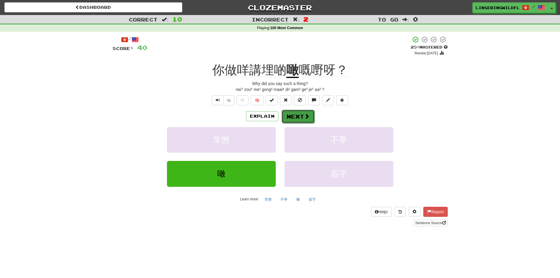
click at [290, 114] on button "Next" at bounding box center [298, 117] width 33 height 14
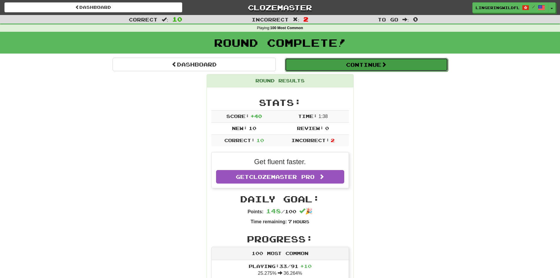
click at [356, 66] on button "Continue" at bounding box center [366, 65] width 163 height 14
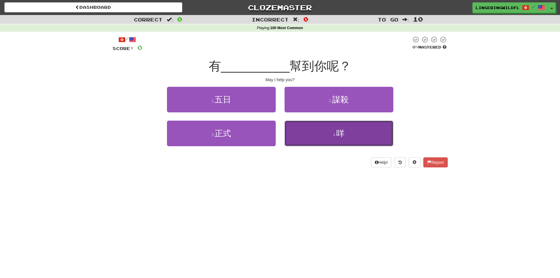
click at [328, 138] on button "4 . 咩" at bounding box center [339, 134] width 109 height 26
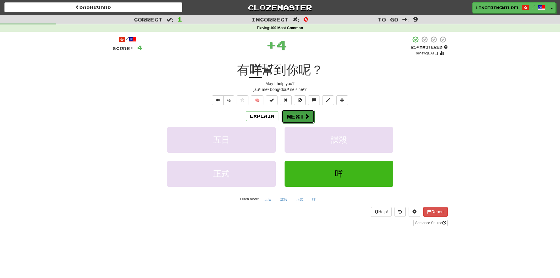
click at [293, 117] on button "Next" at bounding box center [298, 117] width 33 height 14
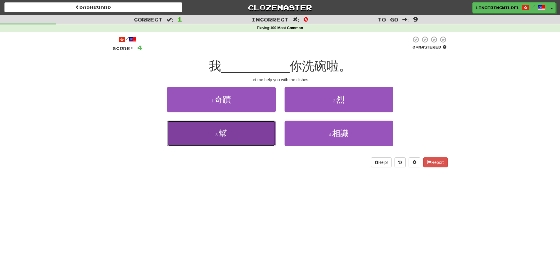
click at [227, 135] on span "幫" at bounding box center [223, 133] width 8 height 9
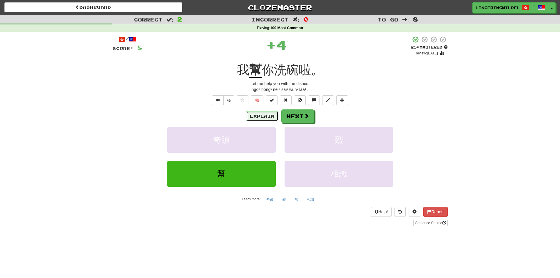
click at [265, 116] on button "Explain" at bounding box center [262, 116] width 32 height 10
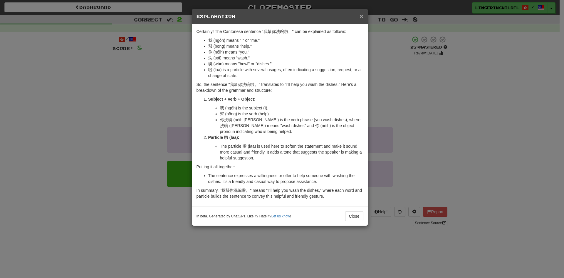
click at [362, 15] on span "×" at bounding box center [362, 16] width 4 height 7
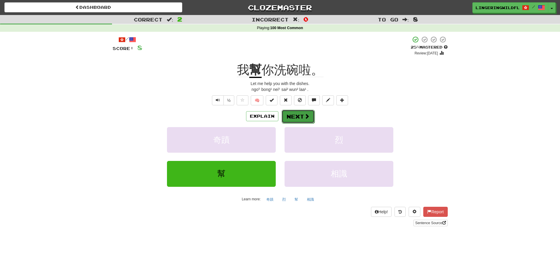
click at [305, 113] on span at bounding box center [306, 115] width 5 height 5
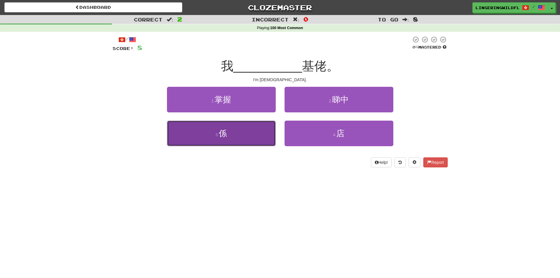
click at [248, 138] on button "3 . 係" at bounding box center [221, 134] width 109 height 26
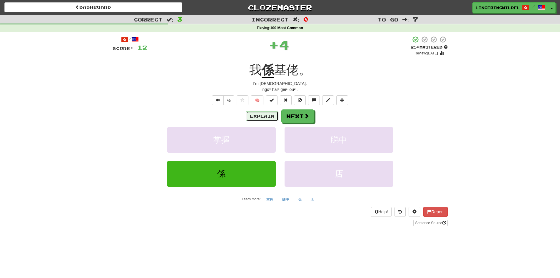
click at [259, 113] on button "Explain" at bounding box center [262, 116] width 32 height 10
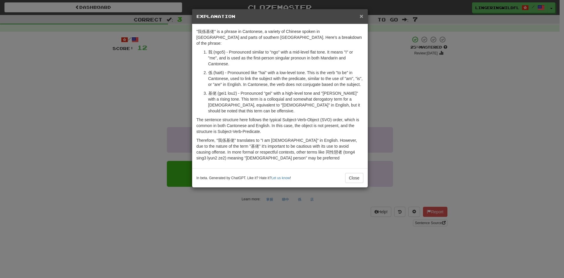
click at [361, 16] on span "×" at bounding box center [362, 16] width 4 height 7
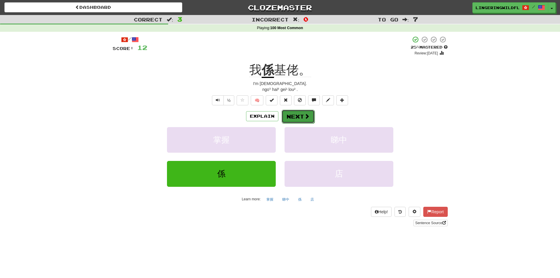
click at [305, 112] on button "Next" at bounding box center [298, 117] width 33 height 14
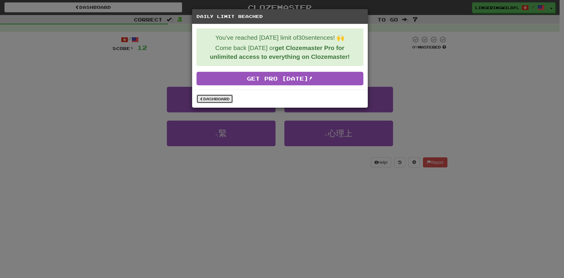
click at [224, 101] on link "Dashboard" at bounding box center [215, 98] width 36 height 9
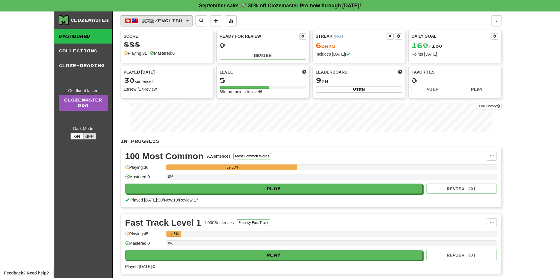
click at [153, 23] on span "廣東話 / English" at bounding box center [162, 20] width 41 height 5
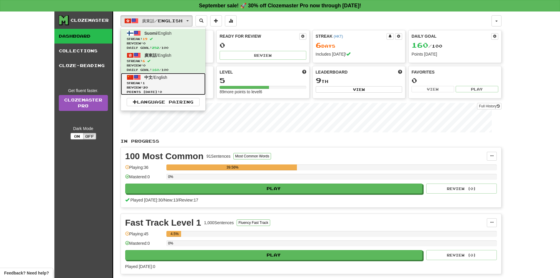
click at [173, 91] on span "Points [DATE]: 0" at bounding box center [163, 92] width 73 height 4
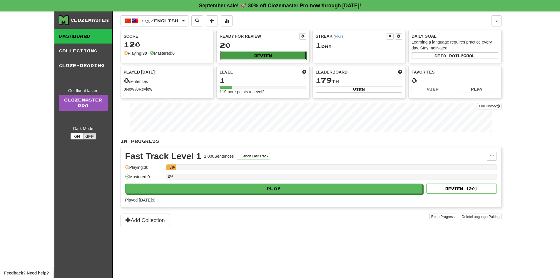
click at [251, 54] on button "Review" at bounding box center [263, 55] width 87 height 9
select select "**"
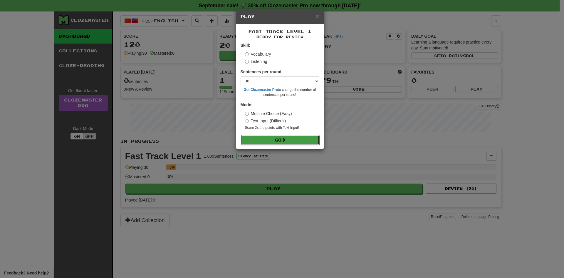
click at [282, 142] on button "Go" at bounding box center [280, 140] width 79 height 10
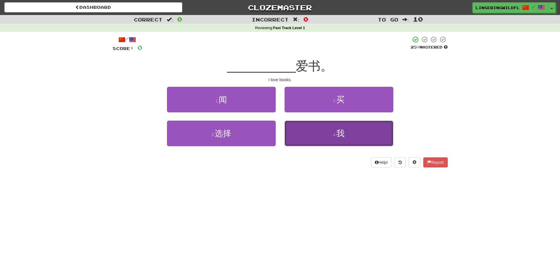
click at [337, 135] on span "我" at bounding box center [340, 133] width 8 height 9
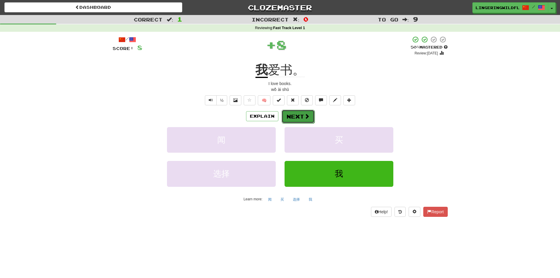
click at [310, 113] on button "Next" at bounding box center [298, 117] width 33 height 14
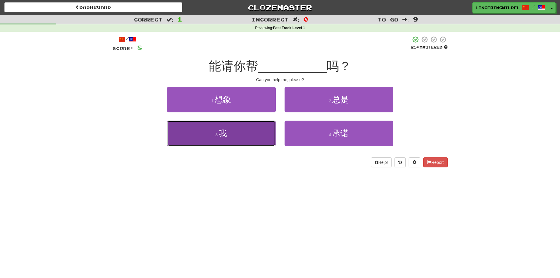
click at [233, 135] on button "3 . 我" at bounding box center [221, 134] width 109 height 26
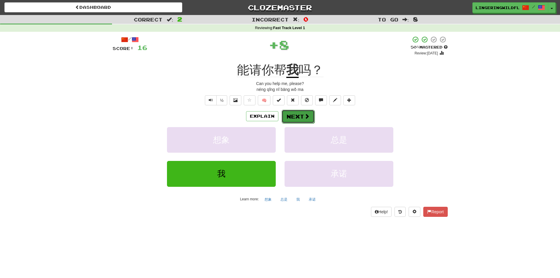
click at [290, 118] on button "Next" at bounding box center [298, 117] width 33 height 14
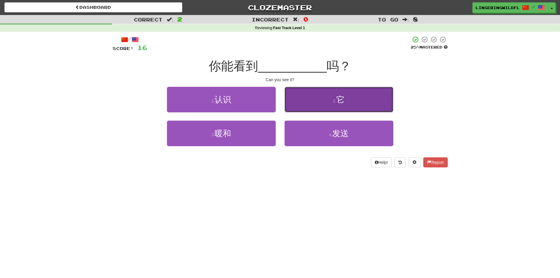
click at [331, 106] on button "2 . 它" at bounding box center [339, 100] width 109 height 26
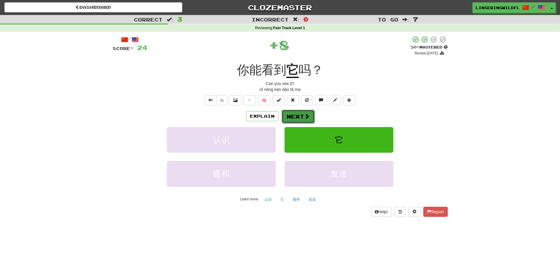
click at [297, 114] on button "Next" at bounding box center [298, 117] width 33 height 14
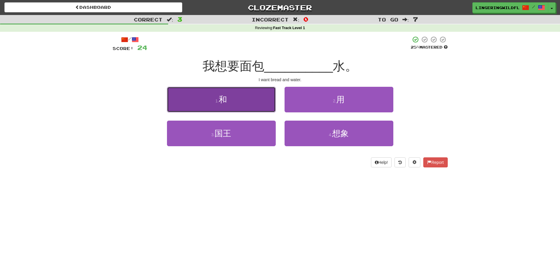
click at [245, 105] on button "1 . 和" at bounding box center [221, 100] width 109 height 26
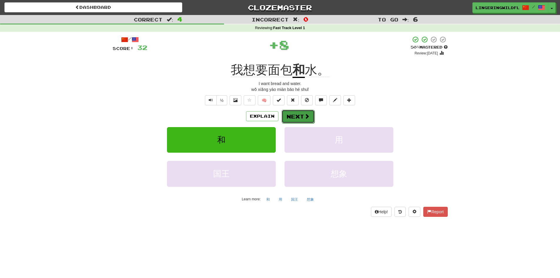
click at [299, 112] on button "Next" at bounding box center [298, 117] width 33 height 14
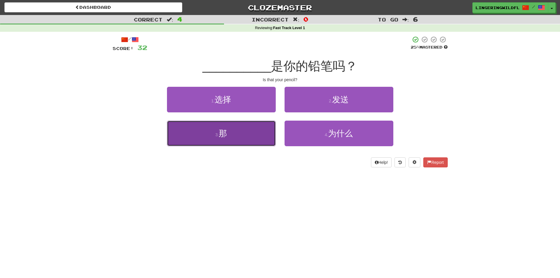
click at [245, 135] on button "3 . 那" at bounding box center [221, 134] width 109 height 26
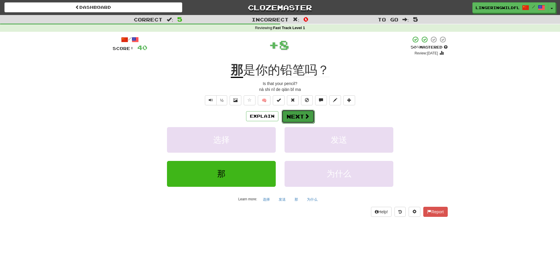
click at [287, 113] on button "Next" at bounding box center [298, 117] width 33 height 14
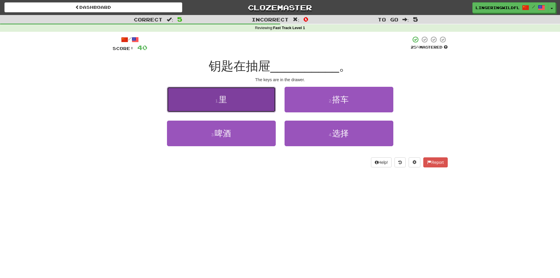
click at [242, 101] on button "1 . 里" at bounding box center [221, 100] width 109 height 26
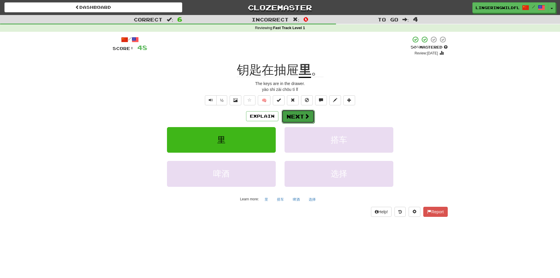
click at [300, 116] on button "Next" at bounding box center [298, 117] width 33 height 14
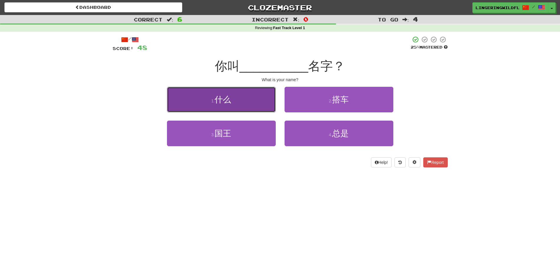
click at [255, 106] on button "1 . 什么" at bounding box center [221, 100] width 109 height 26
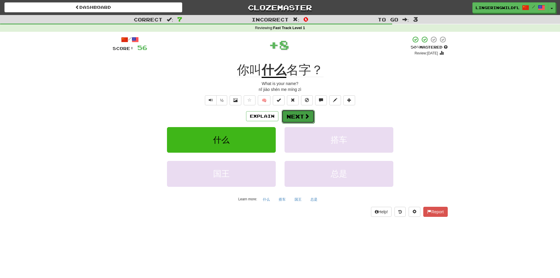
click at [293, 115] on button "Next" at bounding box center [298, 117] width 33 height 14
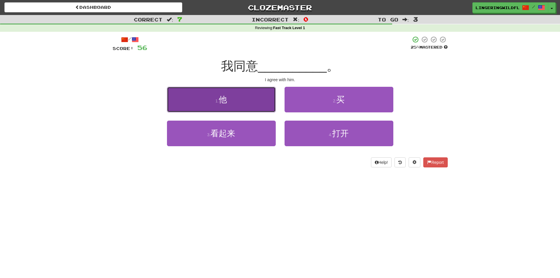
click at [240, 103] on button "1 . 他" at bounding box center [221, 100] width 109 height 26
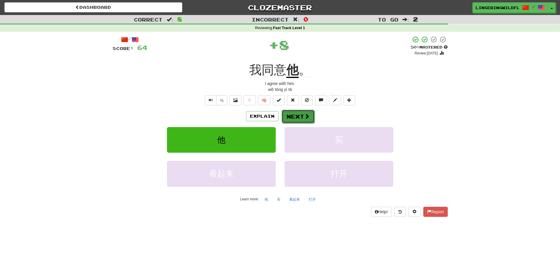
click at [291, 118] on button "Next" at bounding box center [298, 117] width 33 height 14
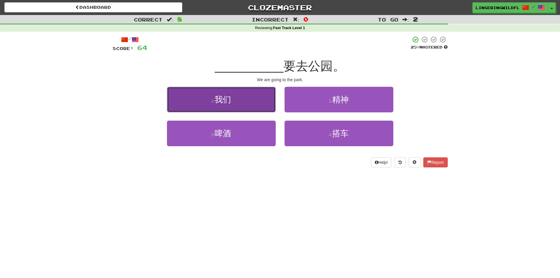
click at [258, 101] on button "1 . 我们" at bounding box center [221, 100] width 109 height 26
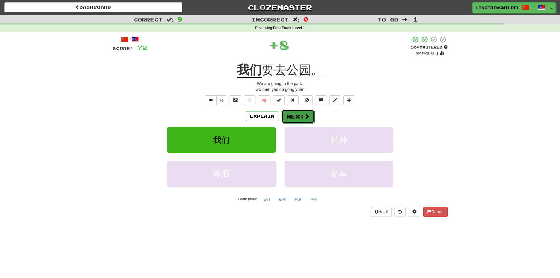
click at [298, 114] on button "Next" at bounding box center [298, 117] width 33 height 14
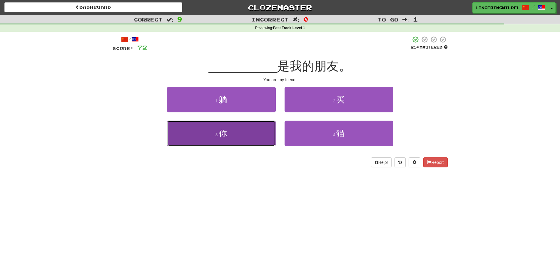
click at [253, 137] on button "3 . 你" at bounding box center [221, 134] width 109 height 26
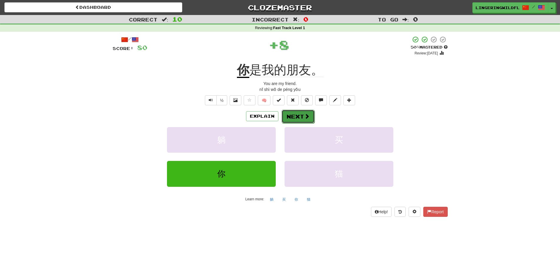
click at [302, 118] on button "Next" at bounding box center [298, 117] width 33 height 14
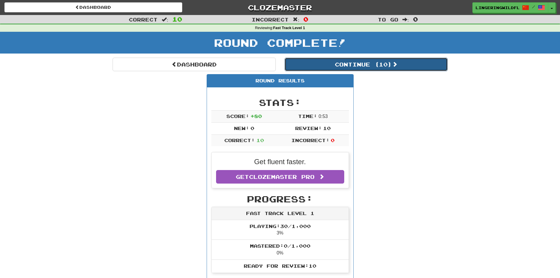
click at [363, 60] on button "Continue ( 10 )" at bounding box center [366, 65] width 163 height 14
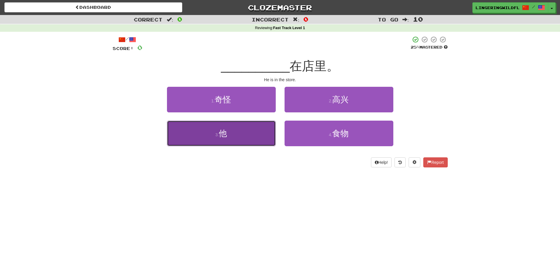
click at [248, 143] on button "3 . 他" at bounding box center [221, 134] width 109 height 26
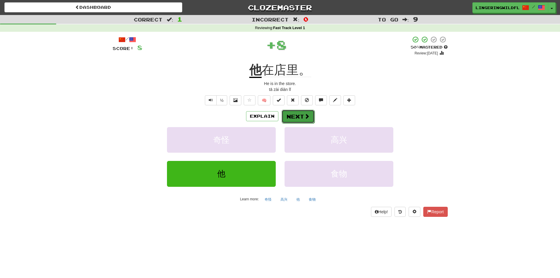
click at [296, 118] on button "Next" at bounding box center [298, 117] width 33 height 14
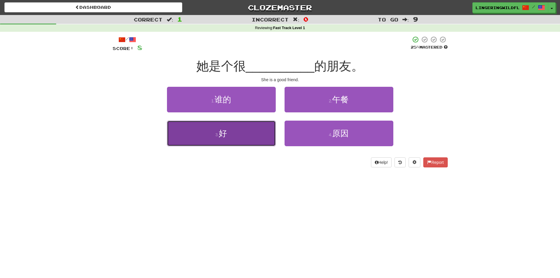
click at [247, 138] on button "3 . 好" at bounding box center [221, 134] width 109 height 26
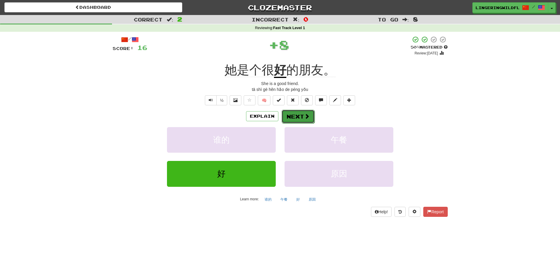
click at [301, 118] on button "Next" at bounding box center [298, 117] width 33 height 14
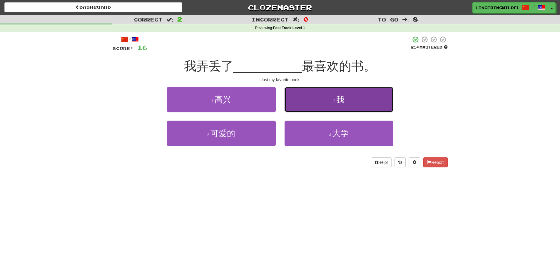
click at [329, 96] on button "2 . 我" at bounding box center [339, 100] width 109 height 26
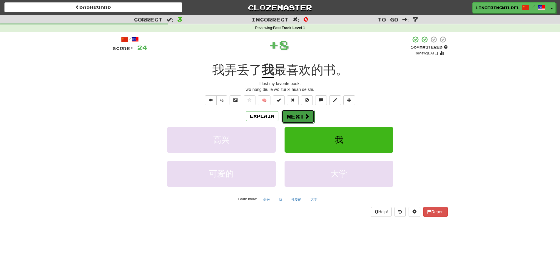
click at [289, 116] on button "Next" at bounding box center [298, 117] width 33 height 14
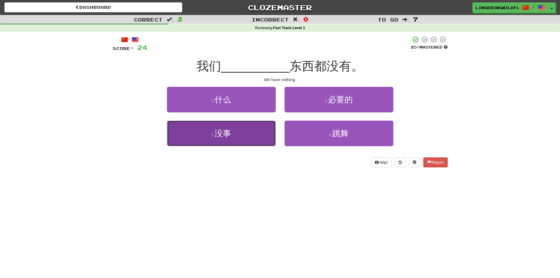
click at [255, 137] on button "3 . 没事" at bounding box center [221, 134] width 109 height 26
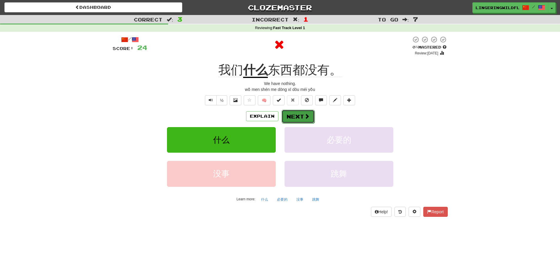
click at [294, 115] on button "Next" at bounding box center [298, 117] width 33 height 14
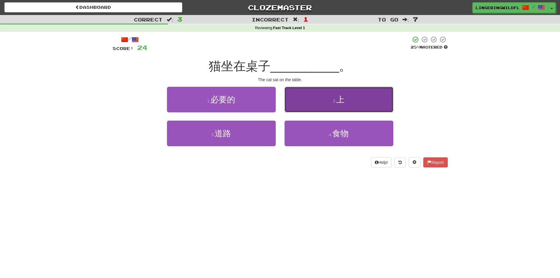
click at [339, 99] on span "上" at bounding box center [340, 99] width 8 height 9
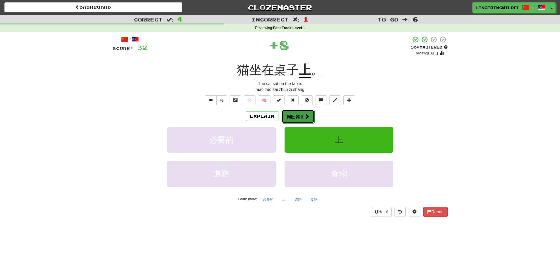
click at [295, 117] on button "Next" at bounding box center [298, 117] width 33 height 14
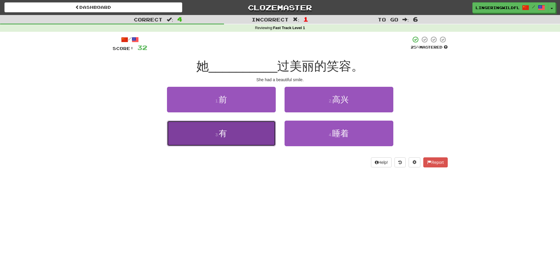
click at [258, 136] on button "3 . 有" at bounding box center [221, 134] width 109 height 26
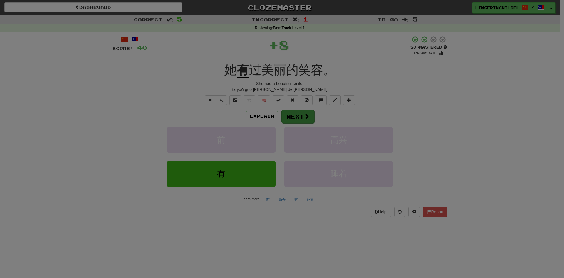
click at [298, 112] on div at bounding box center [282, 139] width 564 height 278
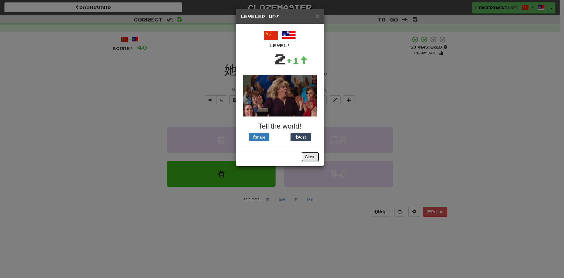
click at [306, 159] on button "Close" at bounding box center [310, 157] width 18 height 10
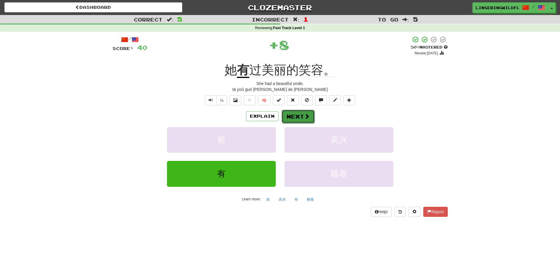
click at [300, 115] on button "Next" at bounding box center [298, 117] width 33 height 14
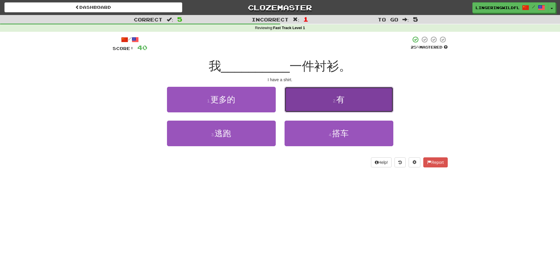
click at [337, 104] on button "2 . 有" at bounding box center [339, 100] width 109 height 26
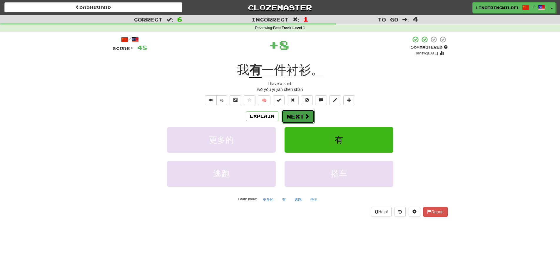
click at [307, 118] on span at bounding box center [306, 115] width 5 height 5
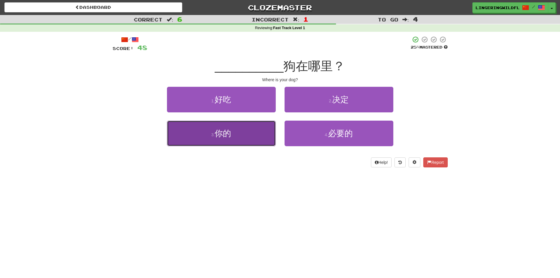
click at [258, 134] on button "3 . 你的" at bounding box center [221, 134] width 109 height 26
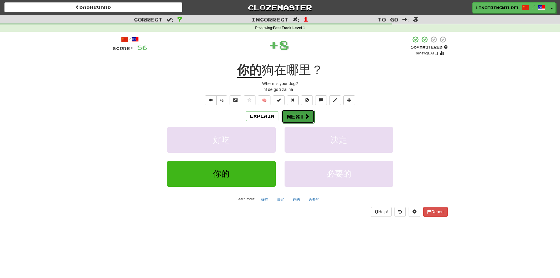
click at [299, 113] on button "Next" at bounding box center [298, 117] width 33 height 14
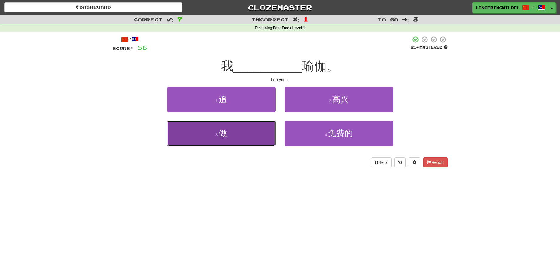
click at [264, 139] on button "3 . 做" at bounding box center [221, 134] width 109 height 26
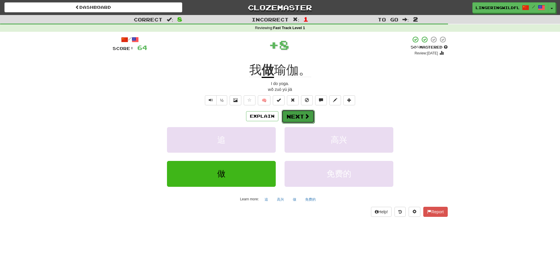
click at [304, 116] on span at bounding box center [306, 115] width 5 height 5
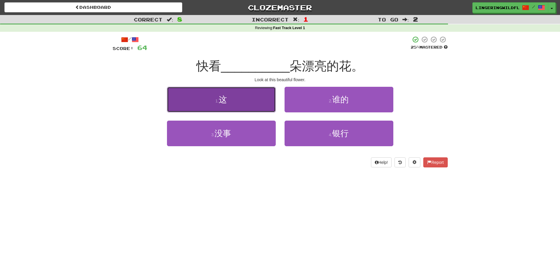
click at [246, 102] on button "1 . 这" at bounding box center [221, 100] width 109 height 26
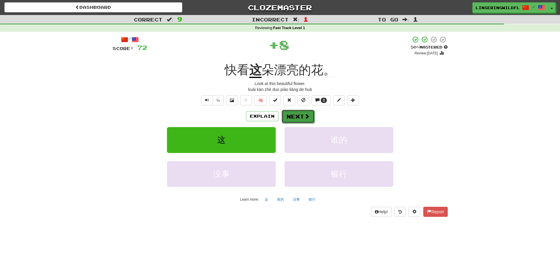
click at [291, 117] on button "Next" at bounding box center [298, 117] width 33 height 14
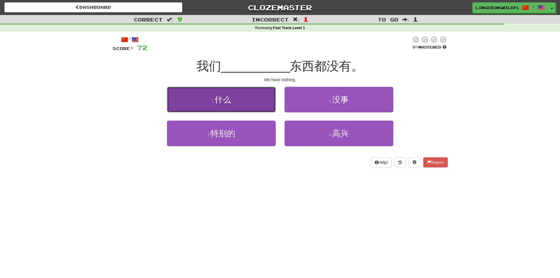
click at [247, 101] on button "1 . 什么" at bounding box center [221, 100] width 109 height 26
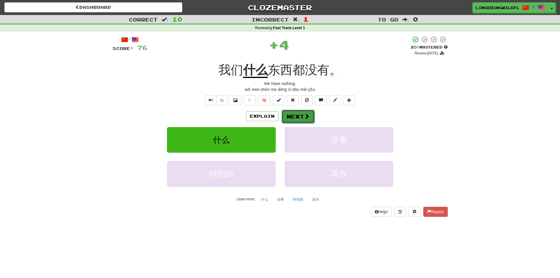
click at [295, 113] on button "Next" at bounding box center [298, 117] width 33 height 14
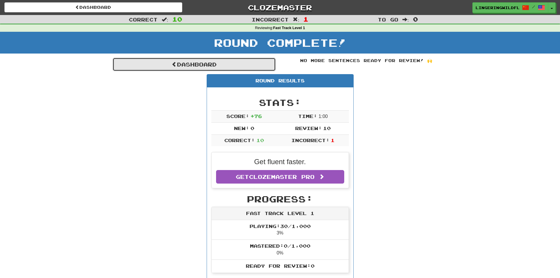
click at [230, 68] on link "Dashboard" at bounding box center [194, 65] width 163 height 14
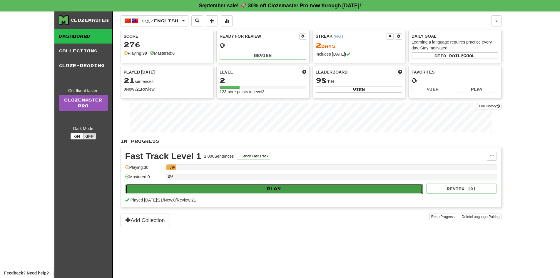
click at [266, 188] on button "Play" at bounding box center [273, 189] width 297 height 10
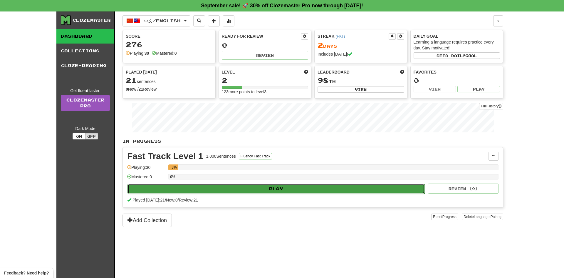
select select "**"
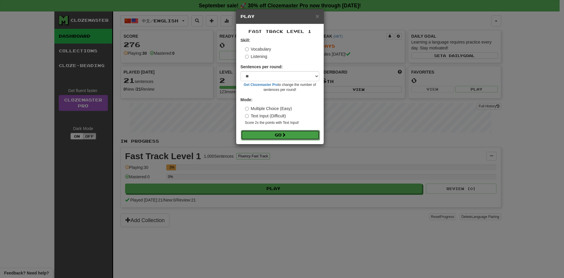
click at [290, 135] on button "Go" at bounding box center [280, 135] width 79 height 10
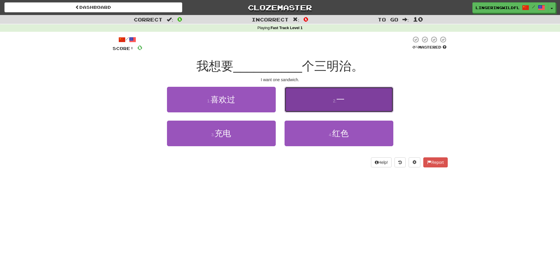
click at [333, 103] on small "2 ." at bounding box center [335, 100] width 4 height 5
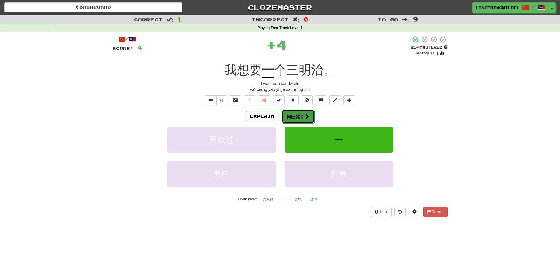
click at [302, 116] on button "Next" at bounding box center [298, 117] width 33 height 14
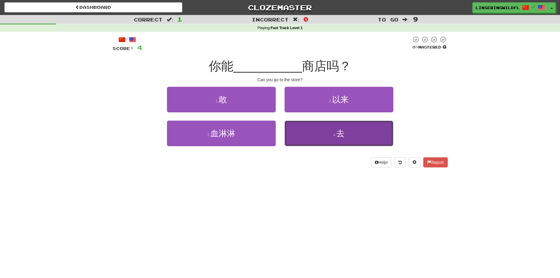
click at [327, 130] on button "4 . 去" at bounding box center [339, 134] width 109 height 26
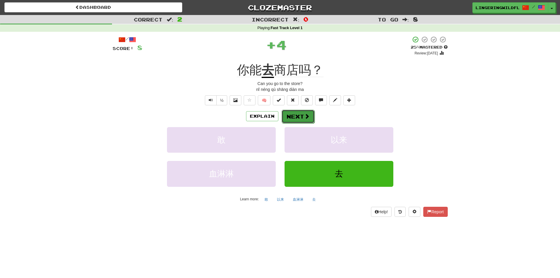
click at [299, 115] on button "Next" at bounding box center [298, 117] width 33 height 14
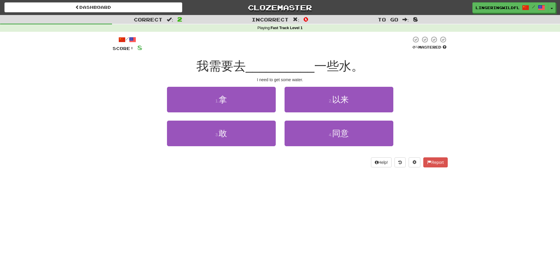
click at [344, 86] on div "/ Score: 8 0 % Mastered 我需要去 __________ 一些水。 I need to get some water. 1 . 拿 2 …" at bounding box center [280, 101] width 335 height 131
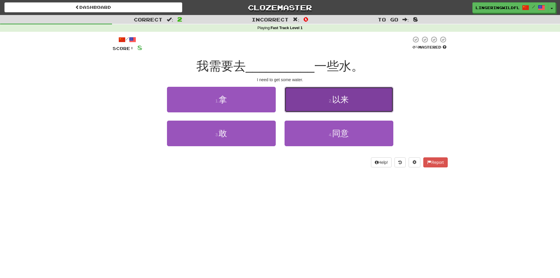
click at [342, 95] on span "以来" at bounding box center [340, 99] width 16 height 9
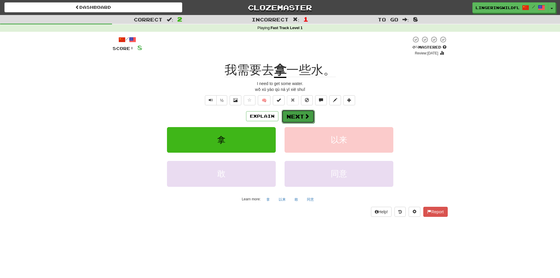
click at [295, 118] on button "Next" at bounding box center [298, 117] width 33 height 14
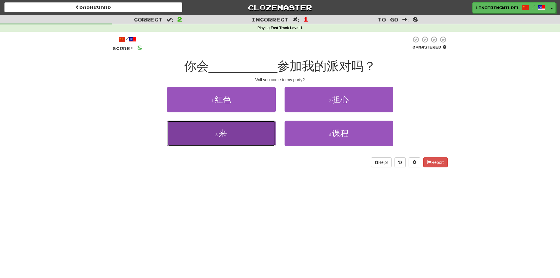
click at [243, 137] on button "3 . 来" at bounding box center [221, 134] width 109 height 26
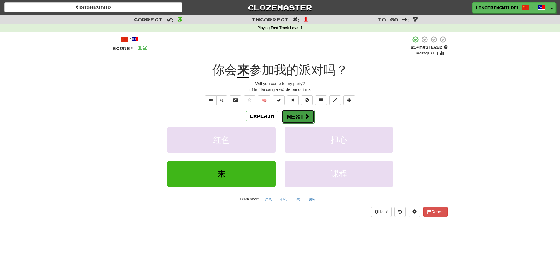
click at [297, 119] on button "Next" at bounding box center [298, 117] width 33 height 14
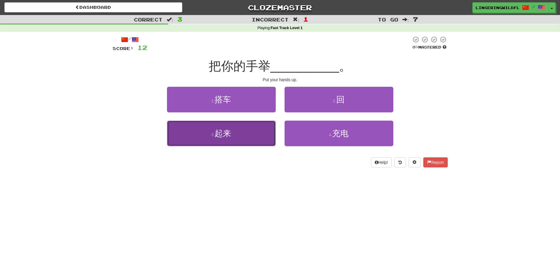
click at [241, 134] on button "3 . 起来" at bounding box center [221, 134] width 109 height 26
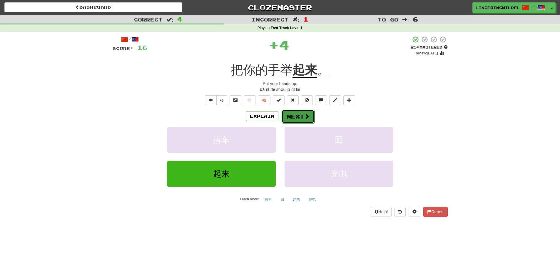
click at [297, 116] on button "Next" at bounding box center [298, 117] width 33 height 14
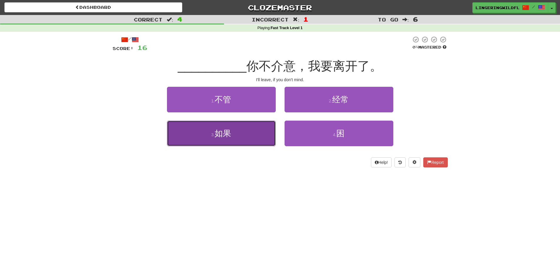
click at [262, 138] on button "3 . 如果" at bounding box center [221, 134] width 109 height 26
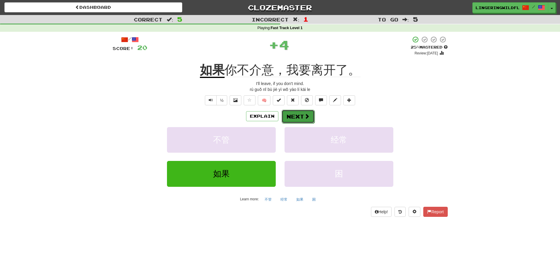
click at [299, 113] on button "Next" at bounding box center [298, 117] width 33 height 14
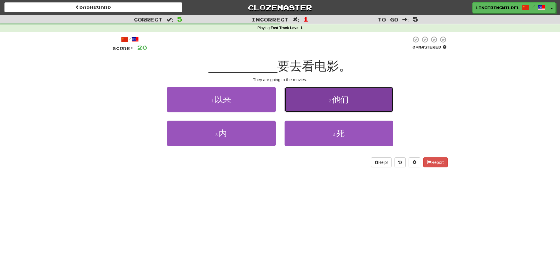
click at [350, 98] on button "2 . 他们" at bounding box center [339, 100] width 109 height 26
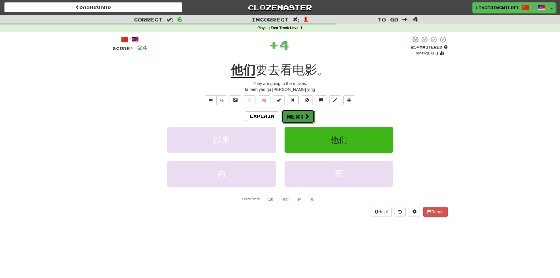
click at [294, 118] on button "Next" at bounding box center [298, 117] width 33 height 14
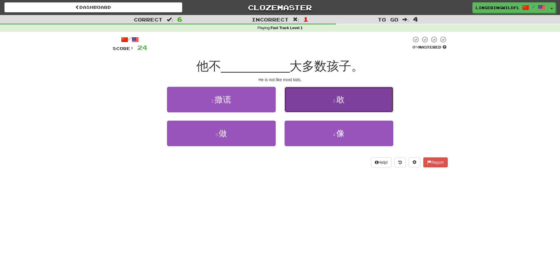
click at [320, 101] on button "2 . 敢" at bounding box center [339, 100] width 109 height 26
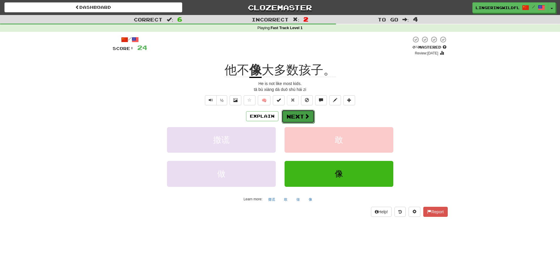
click at [300, 115] on button "Next" at bounding box center [298, 117] width 33 height 14
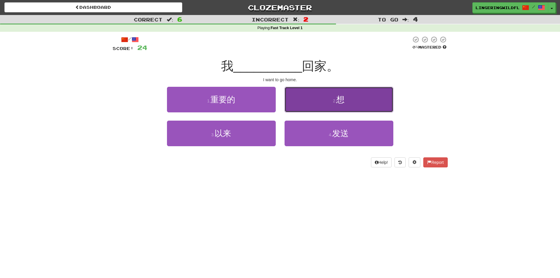
click at [334, 100] on small "2 ." at bounding box center [335, 100] width 4 height 5
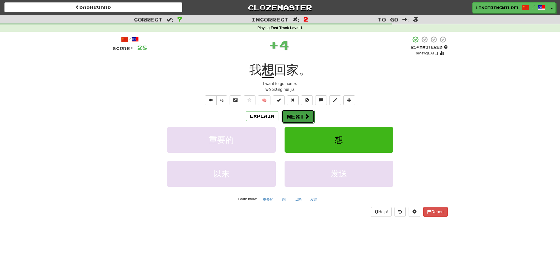
click at [303, 114] on button "Next" at bounding box center [298, 117] width 33 height 14
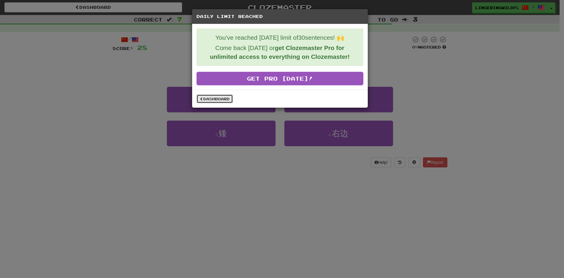
click at [211, 100] on link "Dashboard" at bounding box center [215, 98] width 36 height 9
